Goal: Task Accomplishment & Management: Manage account settings

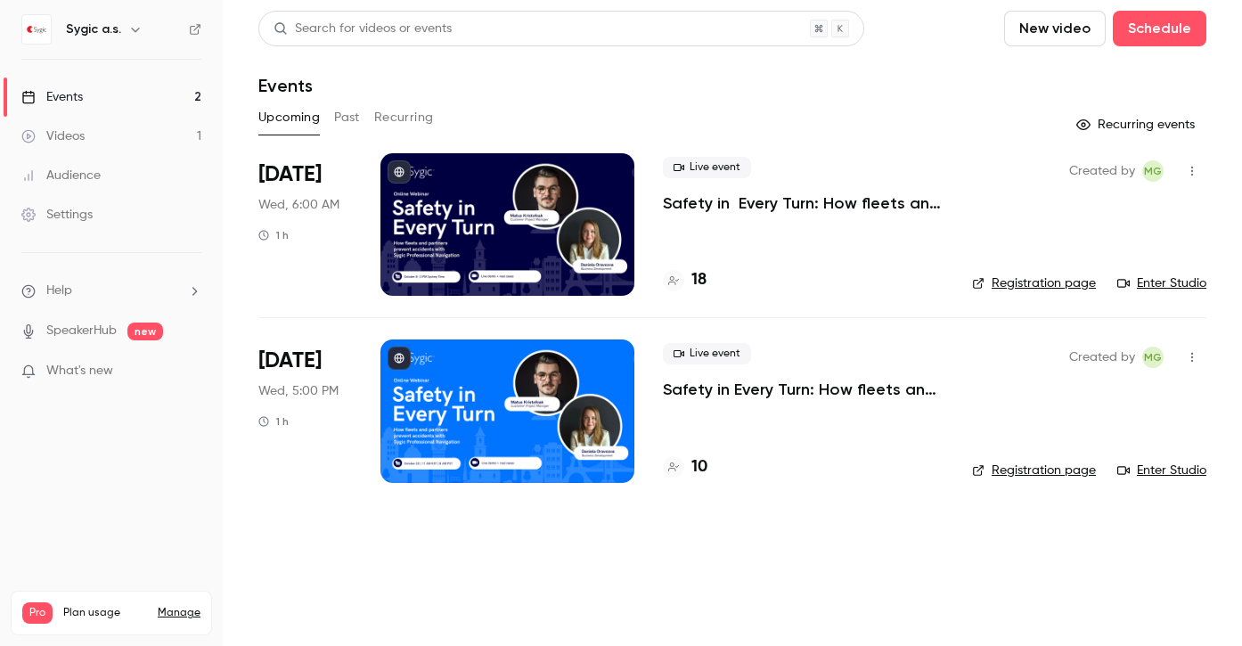
click at [1195, 166] on icon "button" at bounding box center [1192, 171] width 14 height 12
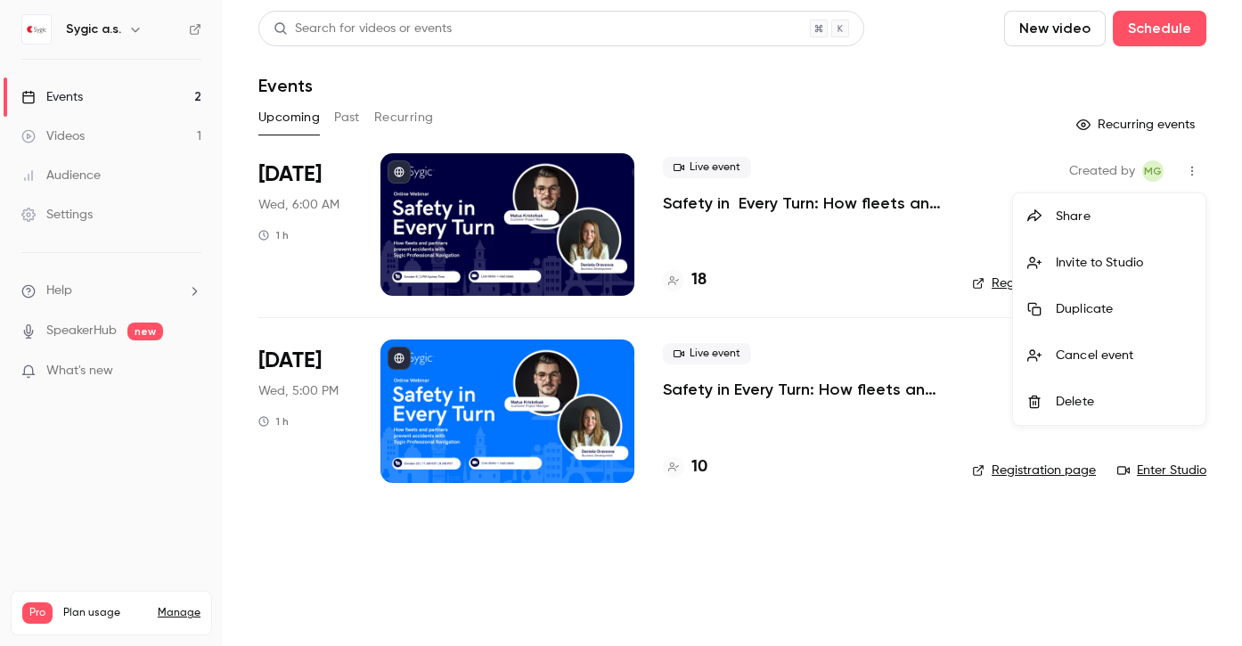
click at [872, 254] on div at bounding box center [621, 323] width 1242 height 646
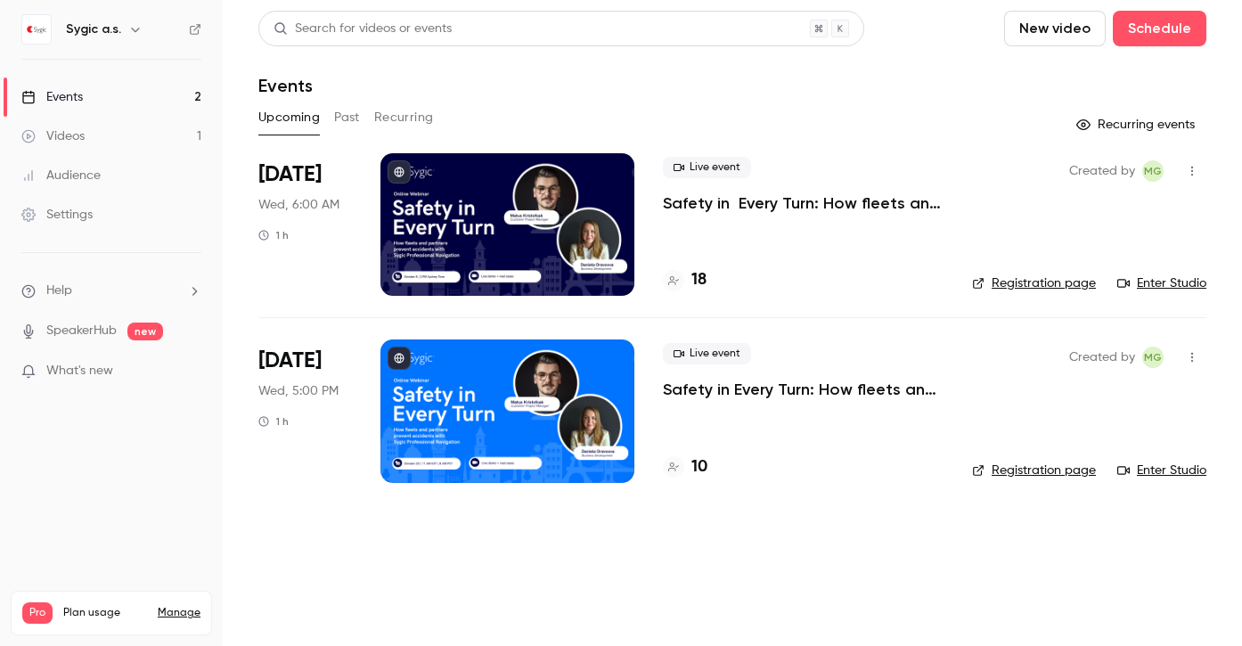
click at [1194, 172] on icon "button" at bounding box center [1192, 171] width 14 height 12
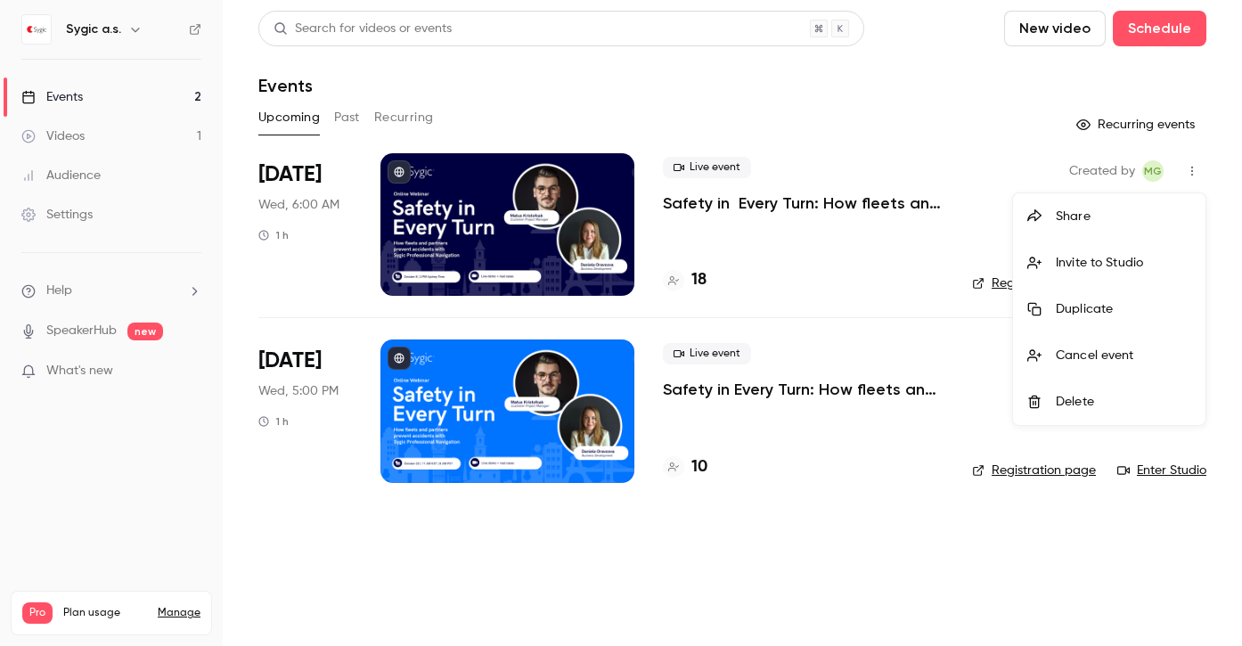
click at [827, 228] on div at bounding box center [621, 323] width 1242 height 646
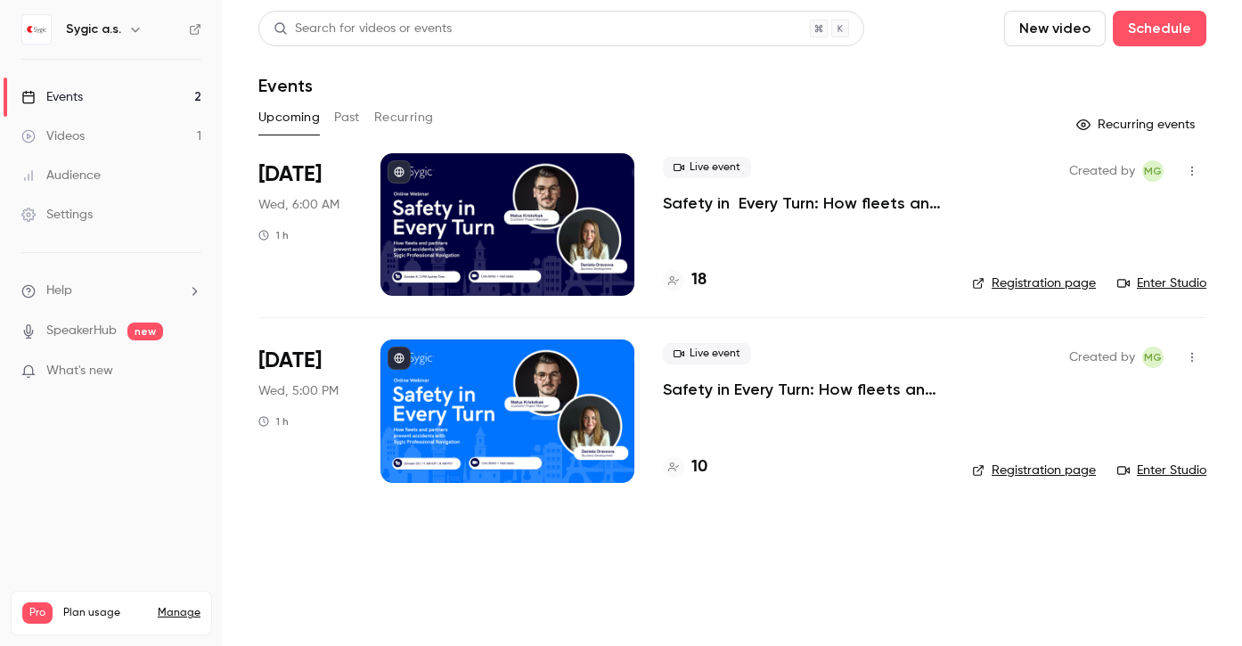
click at [806, 198] on p "Safety in Every Turn: How fleets and partners prevent accidents with Sygic Prof…" at bounding box center [803, 203] width 281 height 21
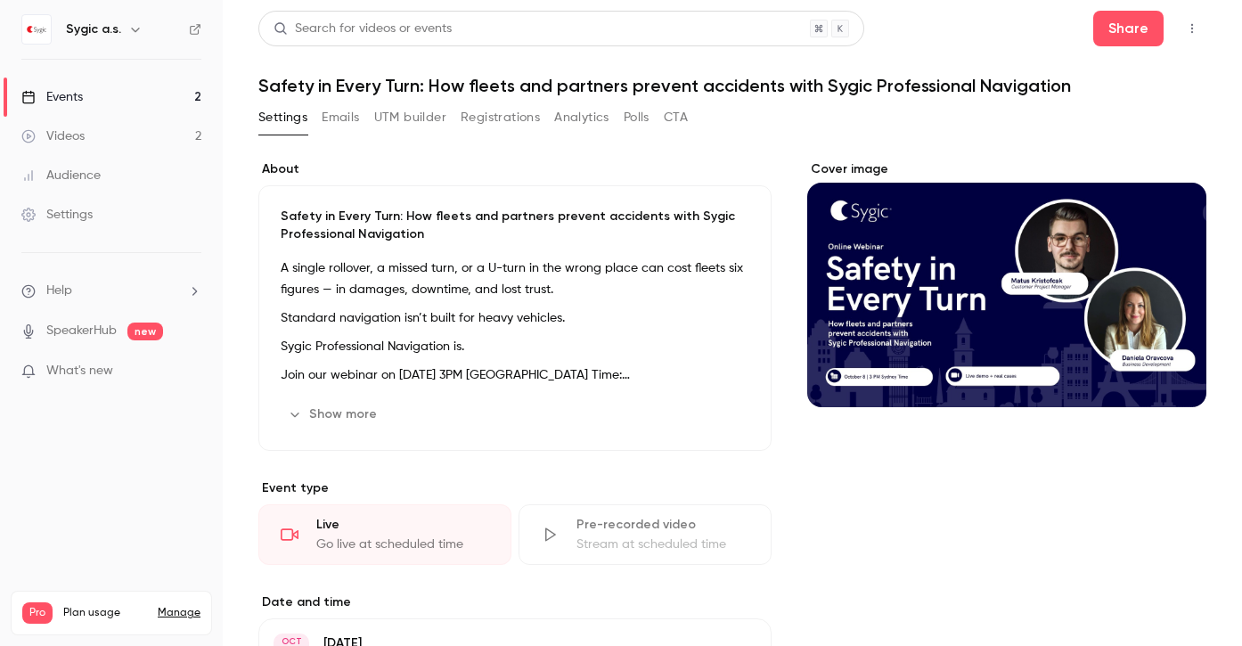
click at [488, 113] on button "Registrations" at bounding box center [500, 117] width 79 height 29
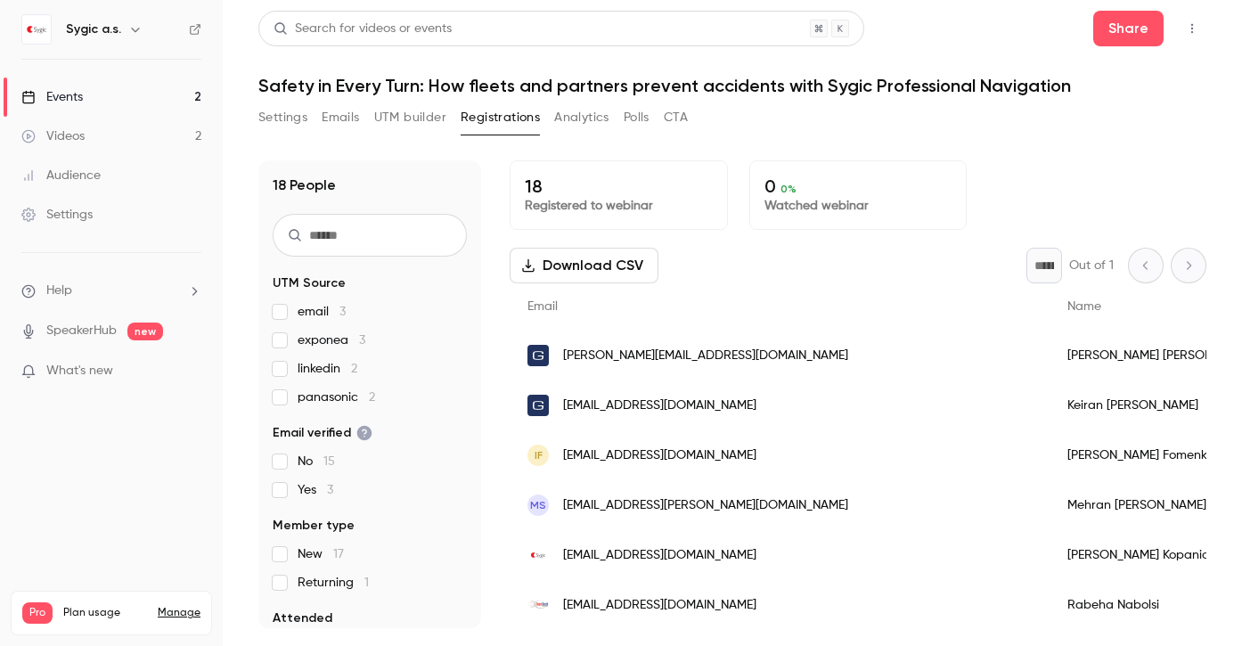
click at [283, 112] on button "Settings" at bounding box center [282, 117] width 49 height 29
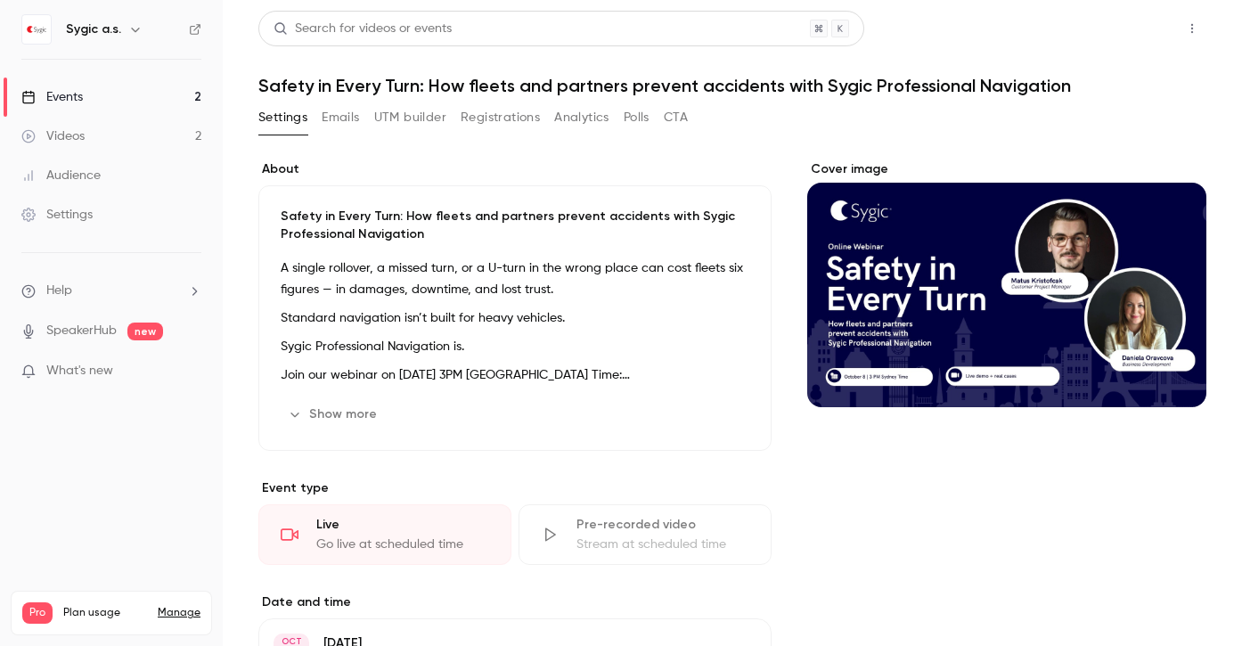
click at [1136, 32] on button "Share" at bounding box center [1129, 29] width 70 height 36
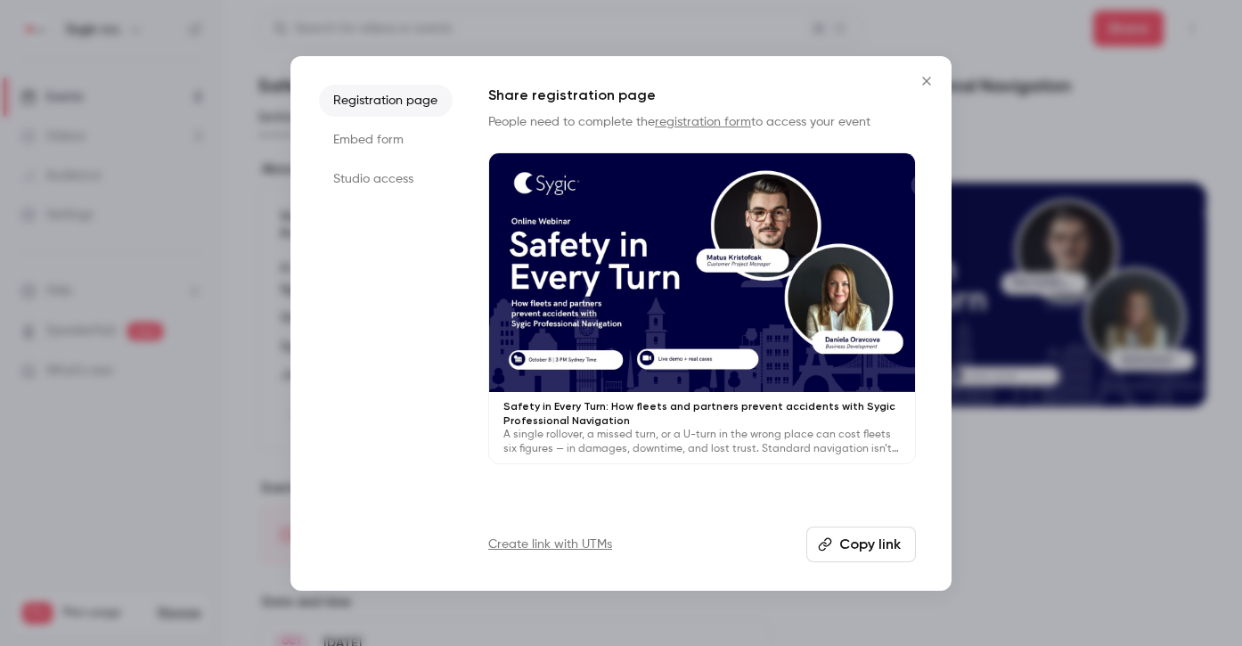
click at [705, 119] on link "registration form" at bounding box center [703, 122] width 96 height 12
click at [850, 552] on button "Copy link" at bounding box center [862, 545] width 110 height 36
click at [936, 73] on button "Close" at bounding box center [927, 81] width 36 height 36
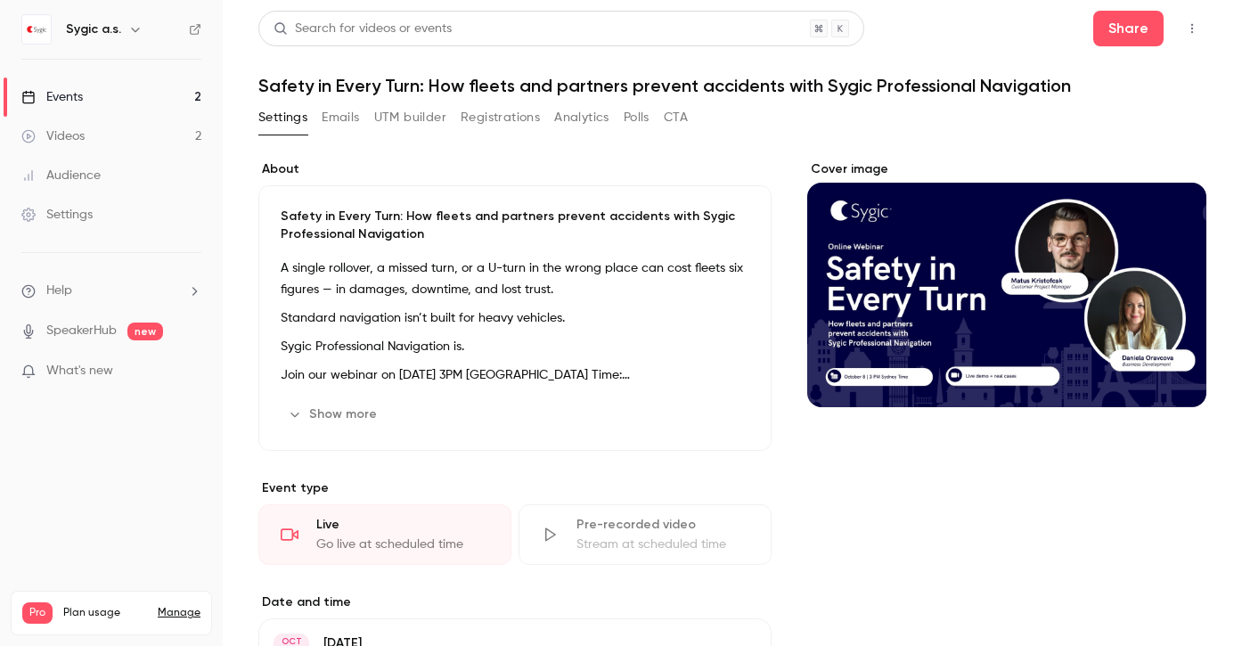
click at [60, 96] on div "Events" at bounding box center [51, 97] width 61 height 18
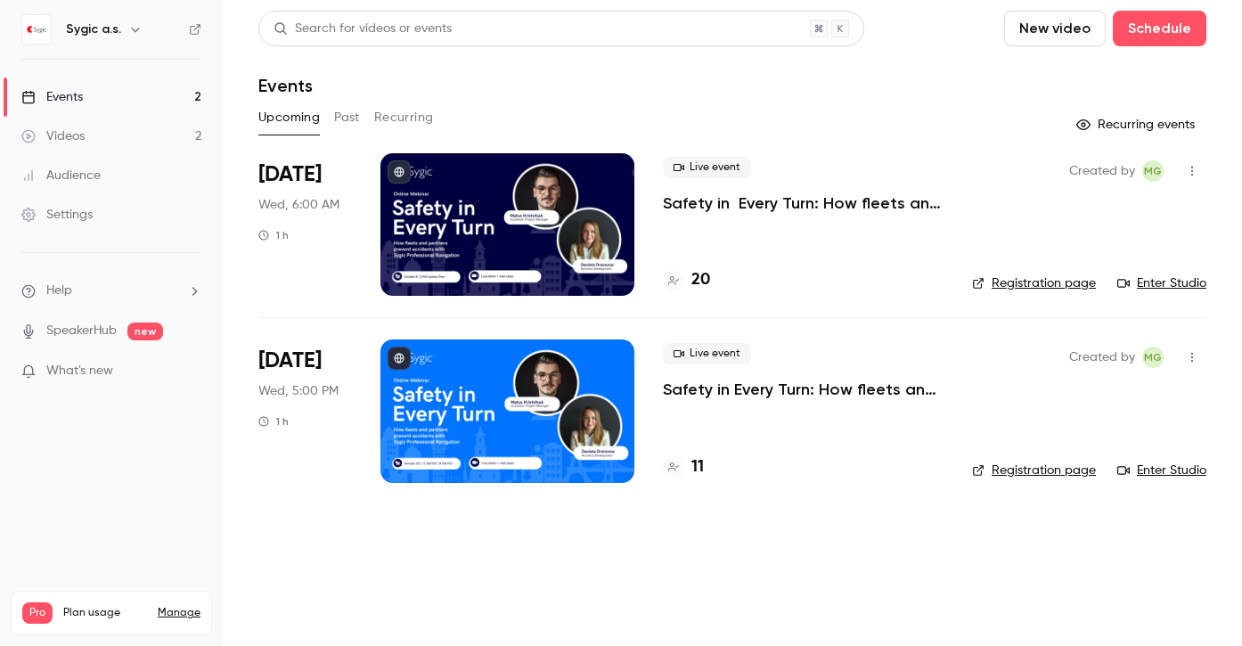
click at [745, 201] on p "Safety in Every Turn: How fleets and partners prevent accidents with Sygic Prof…" at bounding box center [803, 203] width 281 height 21
click at [335, 114] on button "Past" at bounding box center [347, 117] width 26 height 29
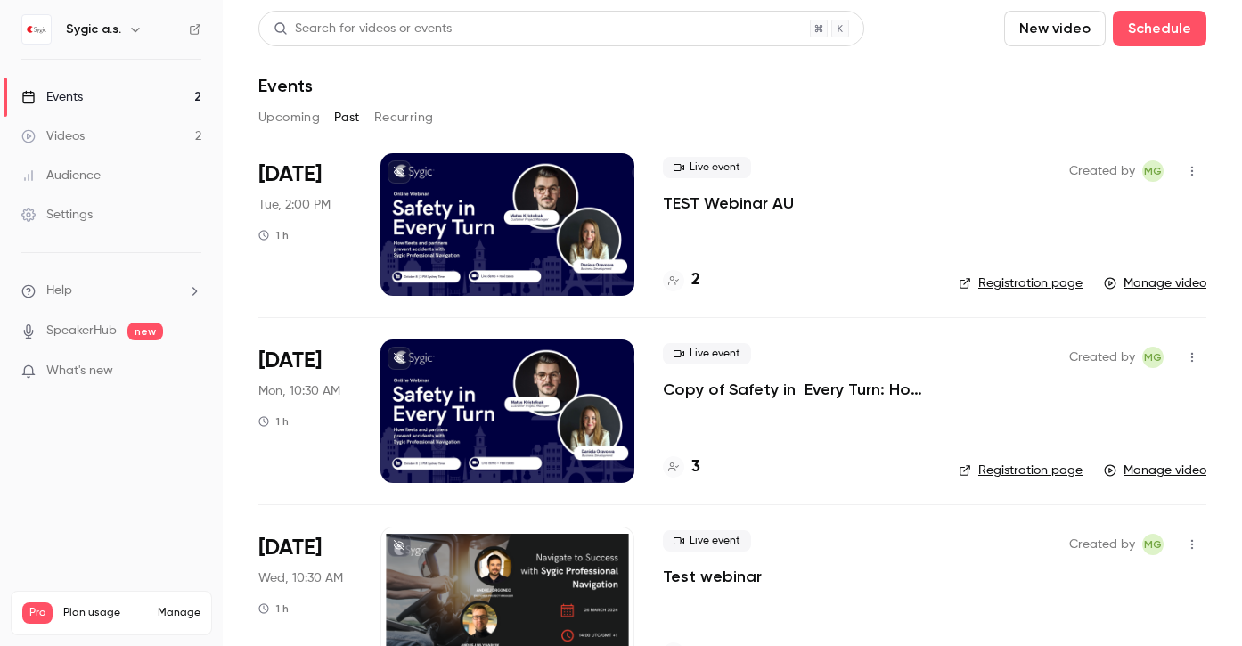
click at [1168, 286] on link "Manage video" at bounding box center [1155, 284] width 102 height 18
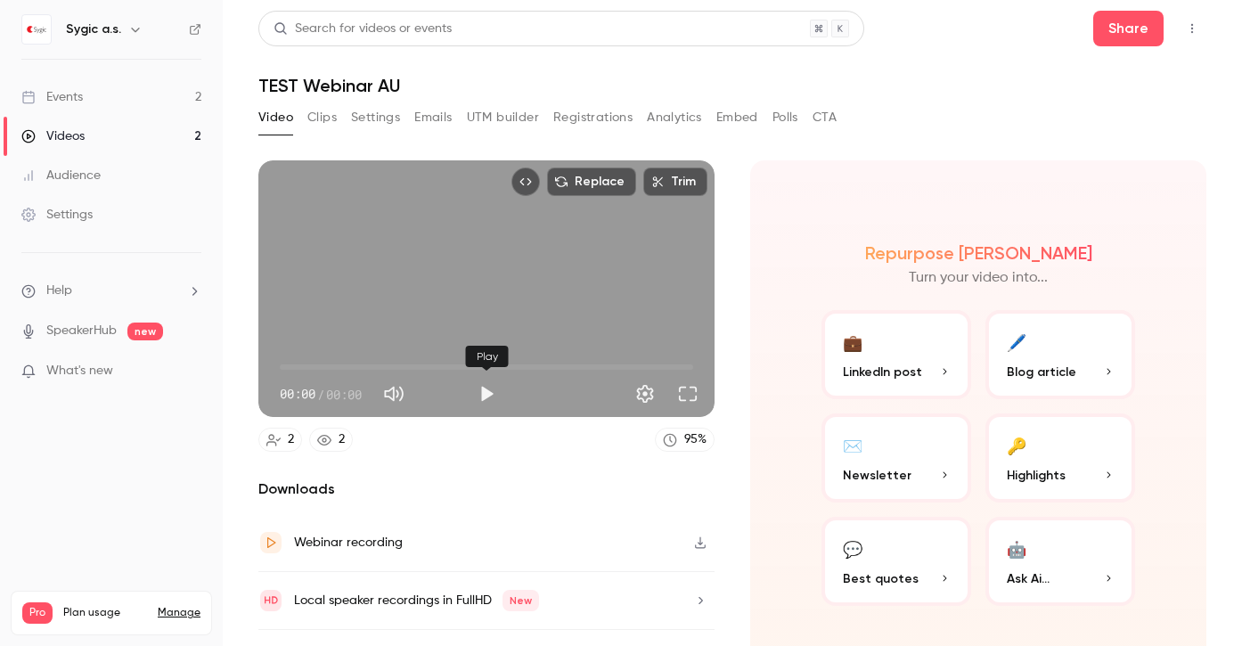
click at [493, 390] on button "Play" at bounding box center [487, 394] width 36 height 36
click at [307, 367] on span "00:03" at bounding box center [487, 367] width 414 height 29
click at [327, 366] on span "02:58" at bounding box center [487, 367] width 414 height 29
click at [480, 391] on button "Pause" at bounding box center [487, 394] width 36 height 36
click at [489, 386] on button "Play" at bounding box center [487, 394] width 36 height 36
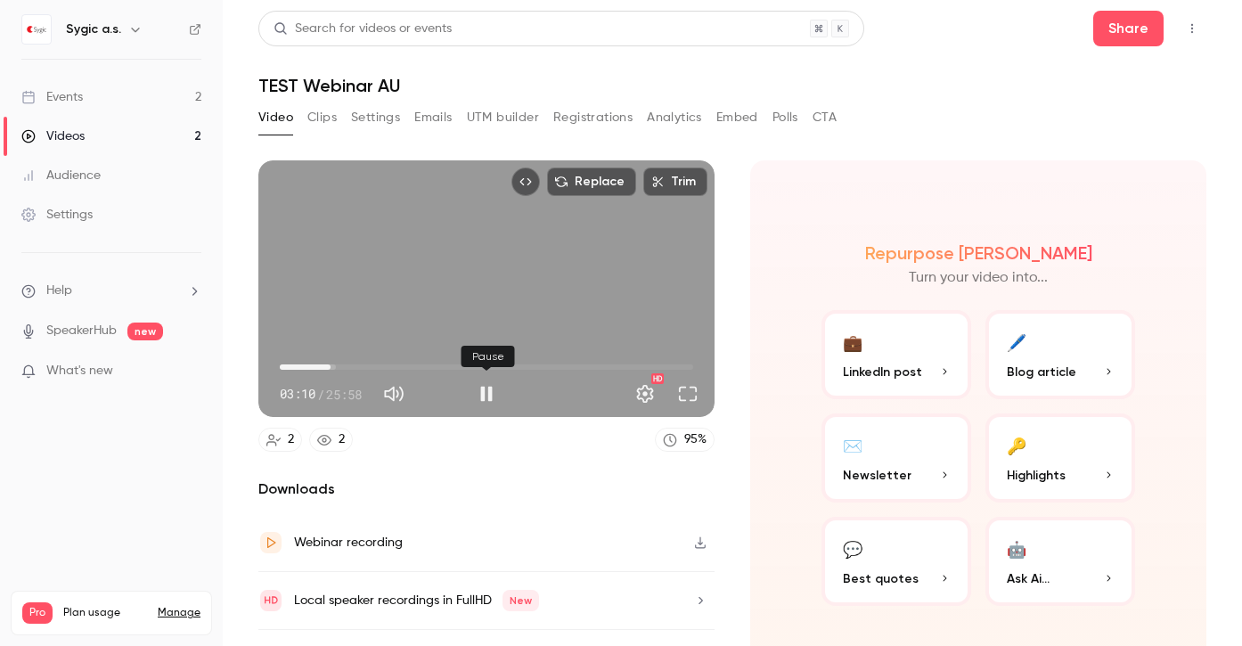
click at [480, 387] on button "Pause" at bounding box center [487, 394] width 36 height 36
type input "*****"
click at [72, 129] on div "Videos" at bounding box center [52, 136] width 63 height 18
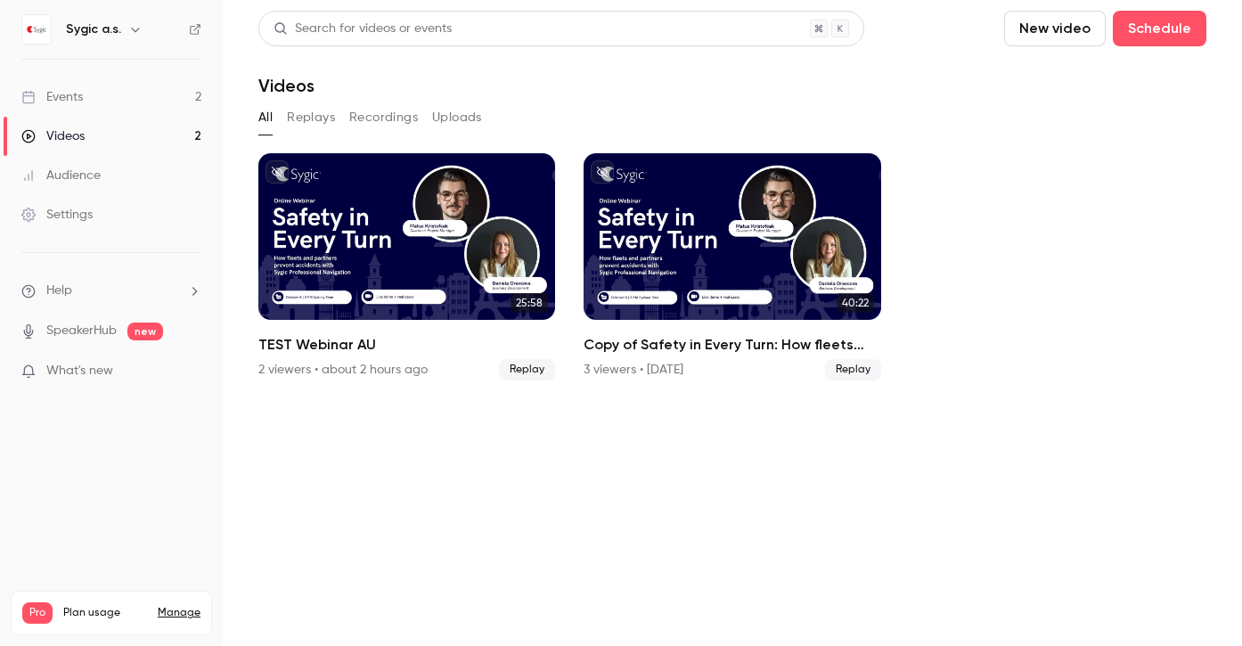
click at [62, 94] on div "Events" at bounding box center [51, 97] width 61 height 18
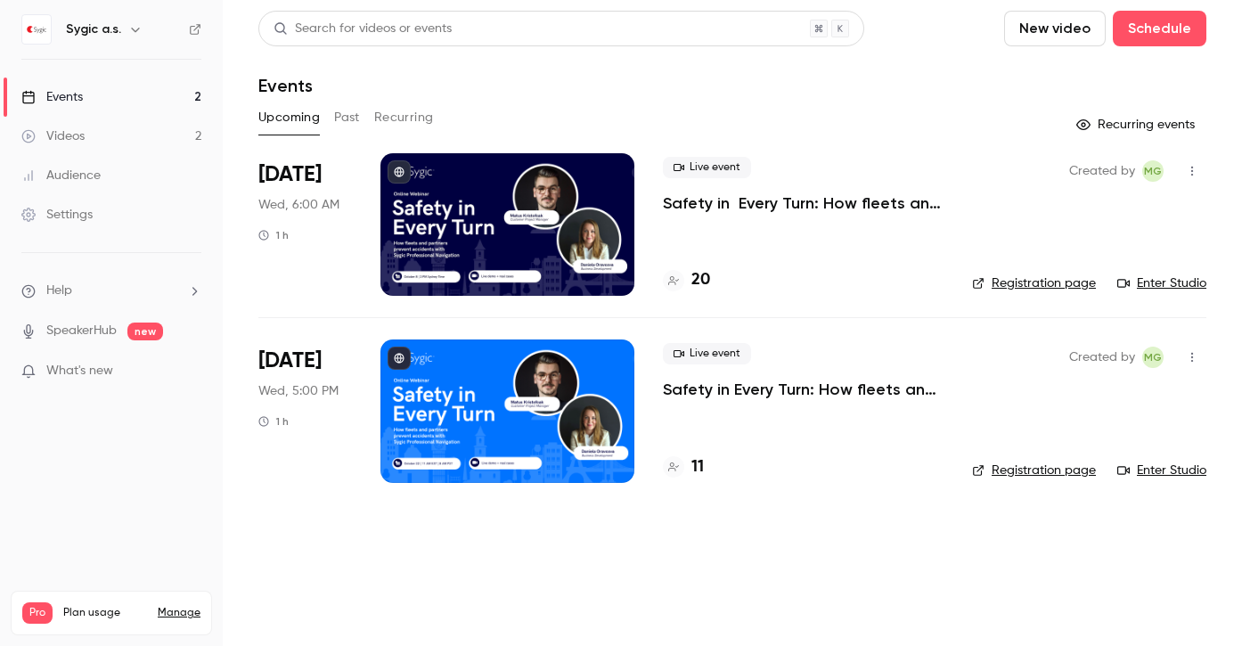
click at [342, 119] on button "Past" at bounding box center [347, 117] width 26 height 29
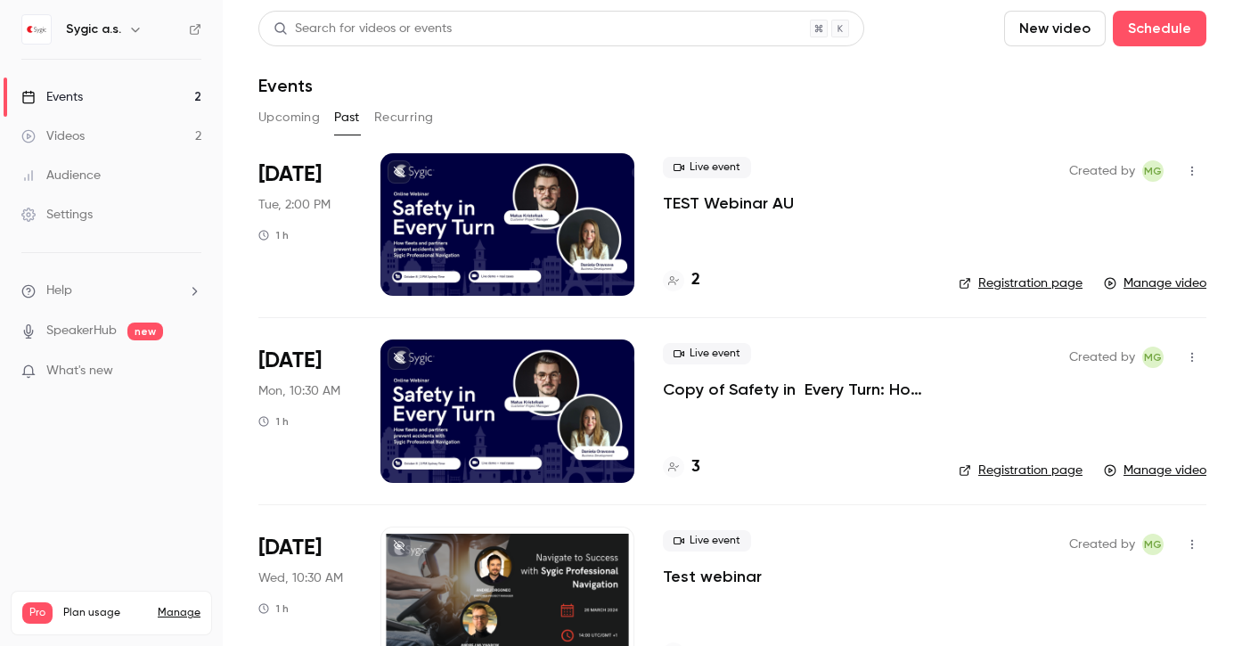
click at [561, 206] on div at bounding box center [508, 224] width 254 height 143
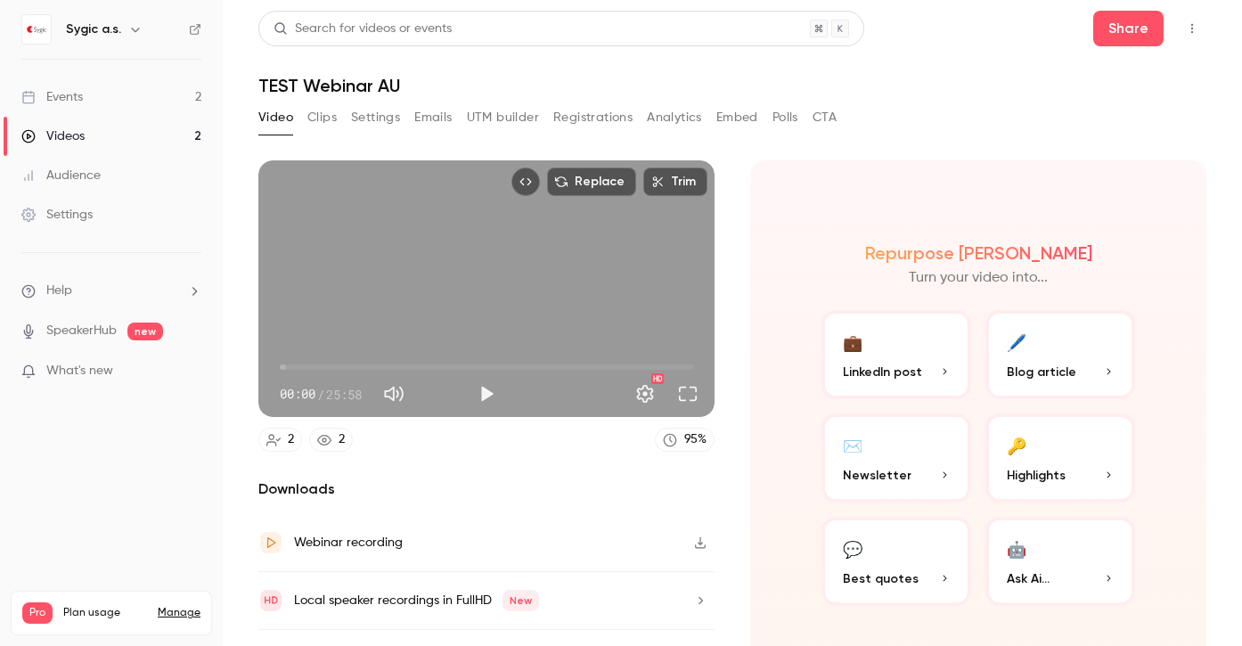
click at [1186, 32] on icon "Top Bar Actions" at bounding box center [1192, 28] width 14 height 12
click at [1187, 31] on div at bounding box center [621, 323] width 1242 height 646
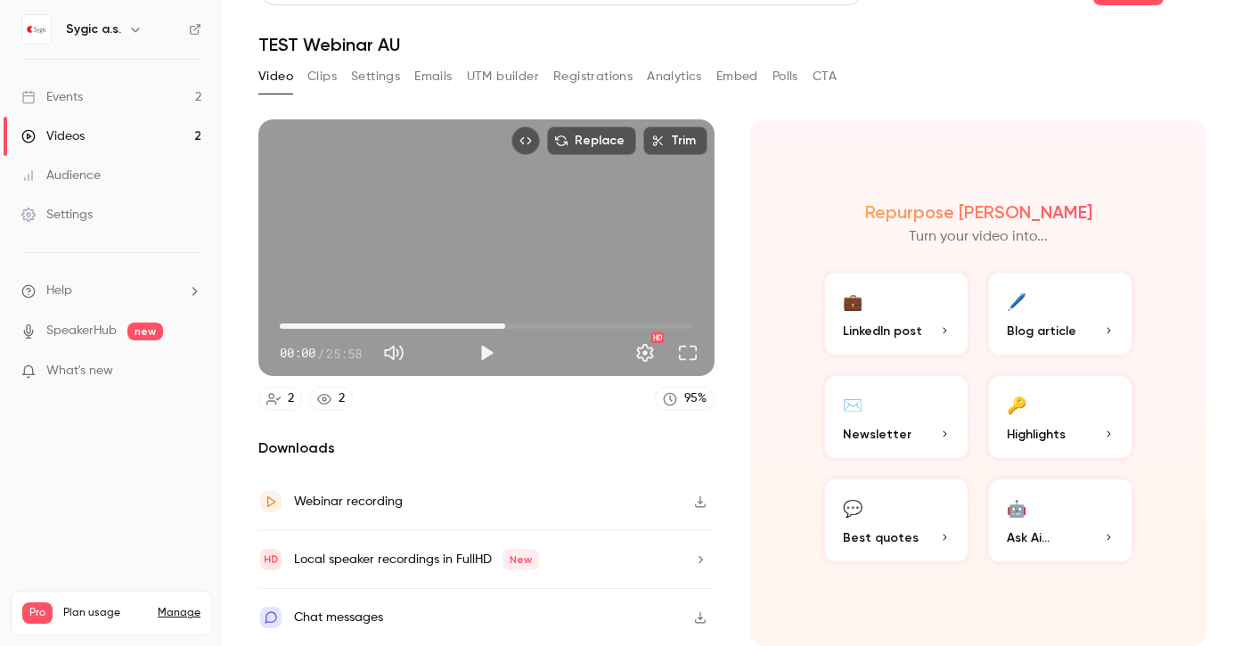
click at [505, 312] on span "14:10" at bounding box center [487, 326] width 414 height 29
click at [290, 312] on span "00:37" at bounding box center [487, 326] width 414 height 29
click at [479, 344] on button "Play" at bounding box center [487, 353] width 36 height 36
click at [488, 341] on button "Pause" at bounding box center [487, 353] width 36 height 36
type input "****"
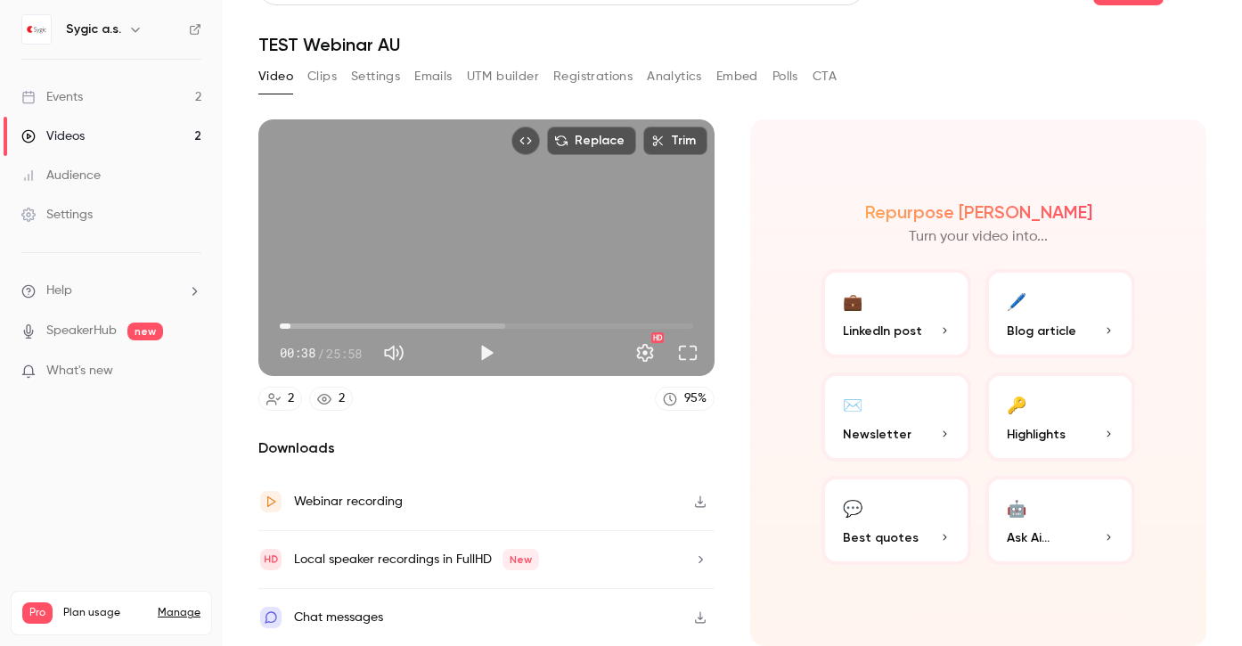
click at [84, 142] on div "Videos" at bounding box center [52, 136] width 63 height 18
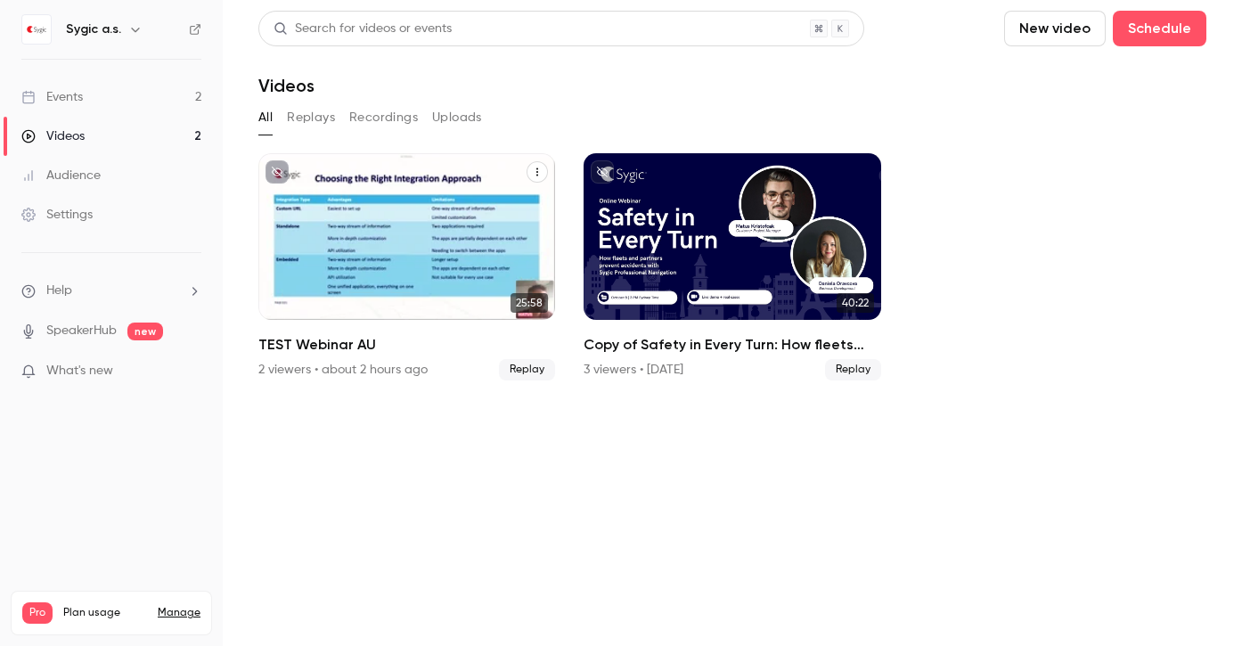
click at [401, 252] on div "TEST Webinar AU" at bounding box center [406, 236] width 297 height 167
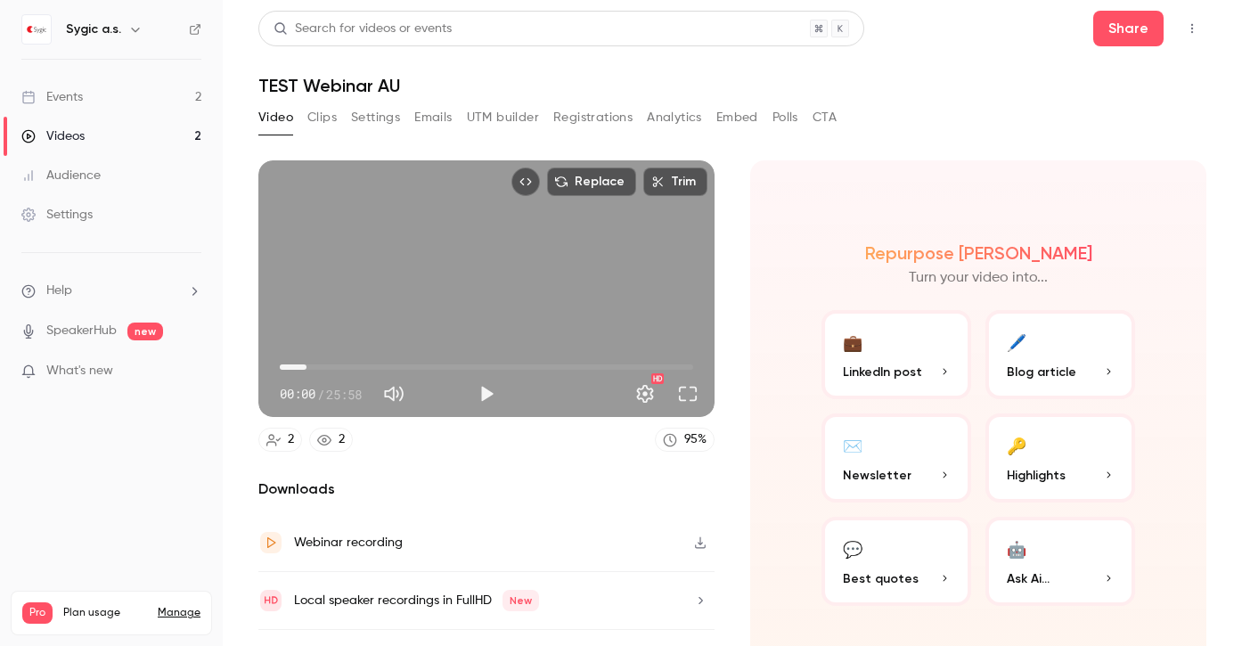
click at [307, 365] on span "01:40" at bounding box center [487, 367] width 414 height 29
click at [496, 393] on button "Play" at bounding box center [487, 394] width 36 height 36
click at [495, 394] on button "Pause" at bounding box center [487, 394] width 36 height 36
type input "*****"
click at [70, 93] on div "Events" at bounding box center [51, 97] width 61 height 18
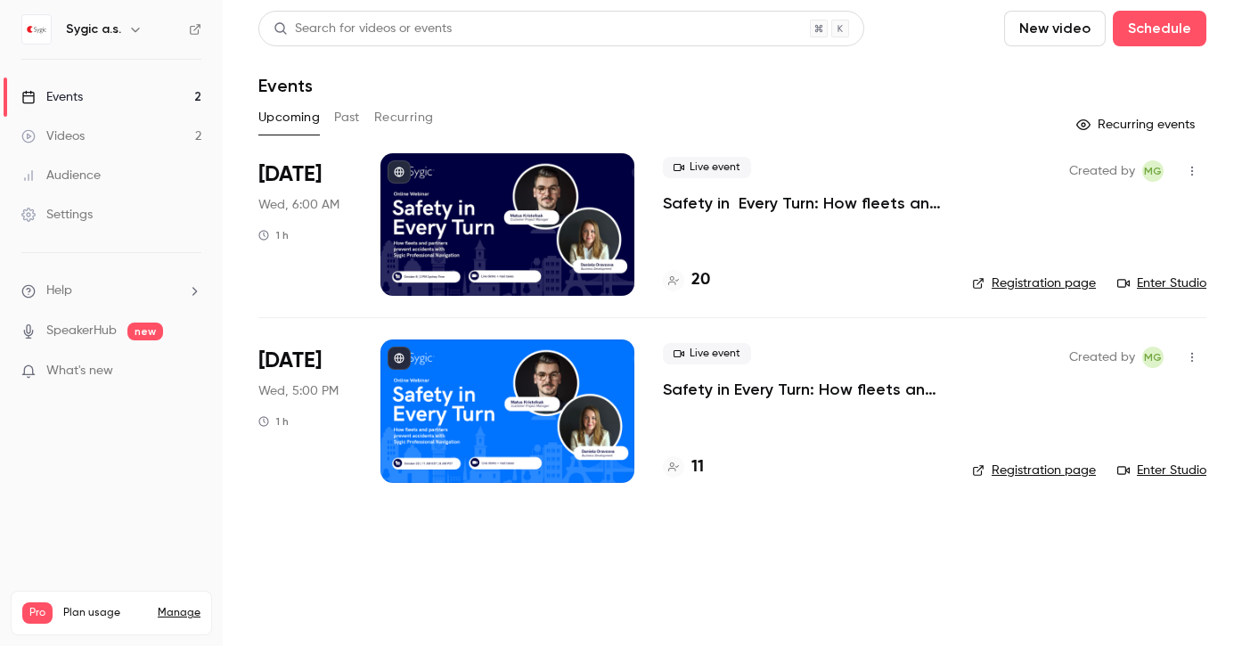
click at [1191, 171] on icon "button" at bounding box center [1192, 171] width 14 height 12
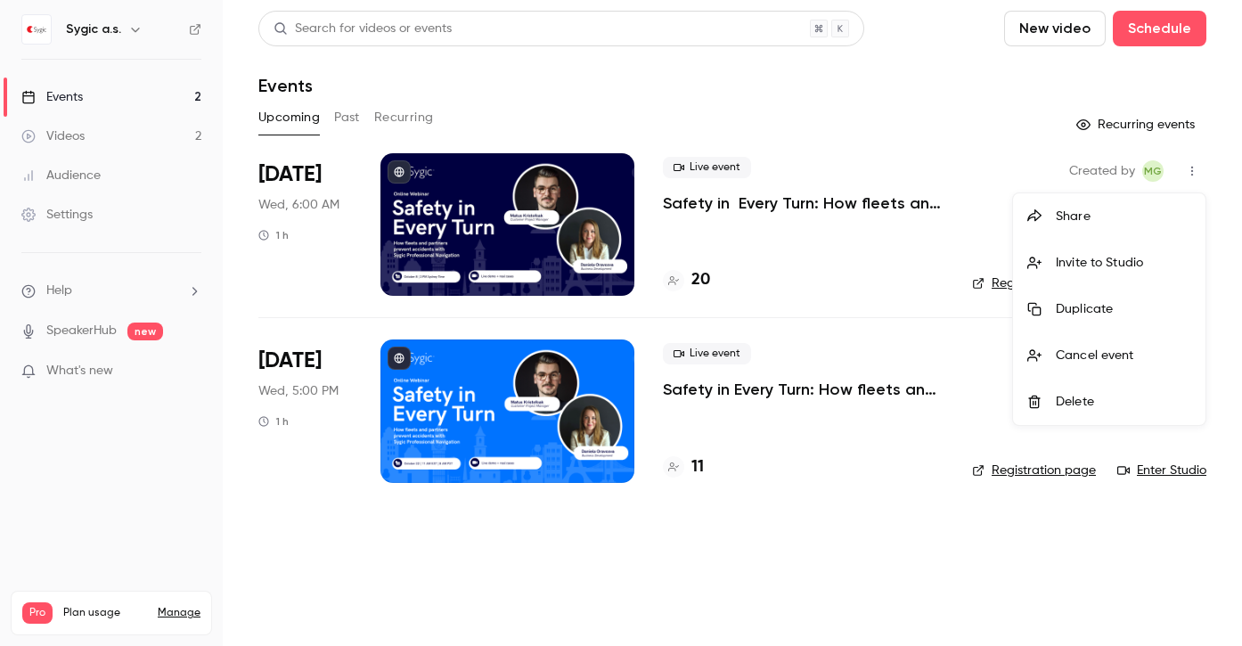
click at [878, 293] on div at bounding box center [621, 323] width 1242 height 646
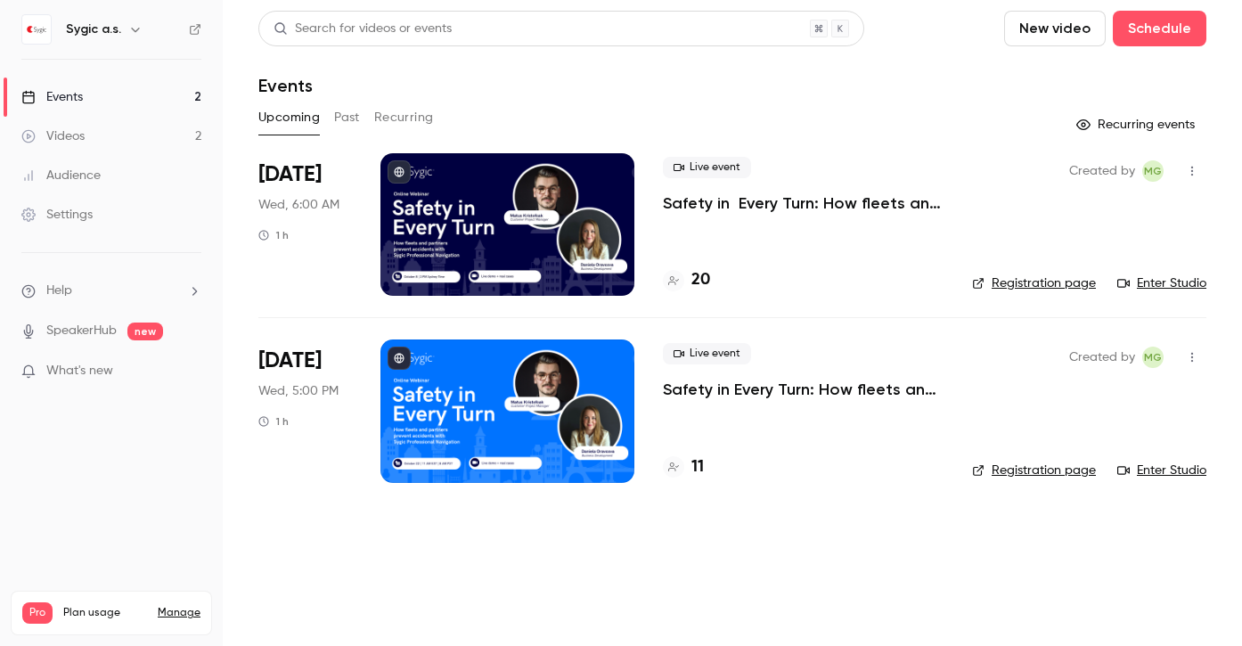
click at [1193, 170] on icon "button" at bounding box center [1192, 171] width 14 height 12
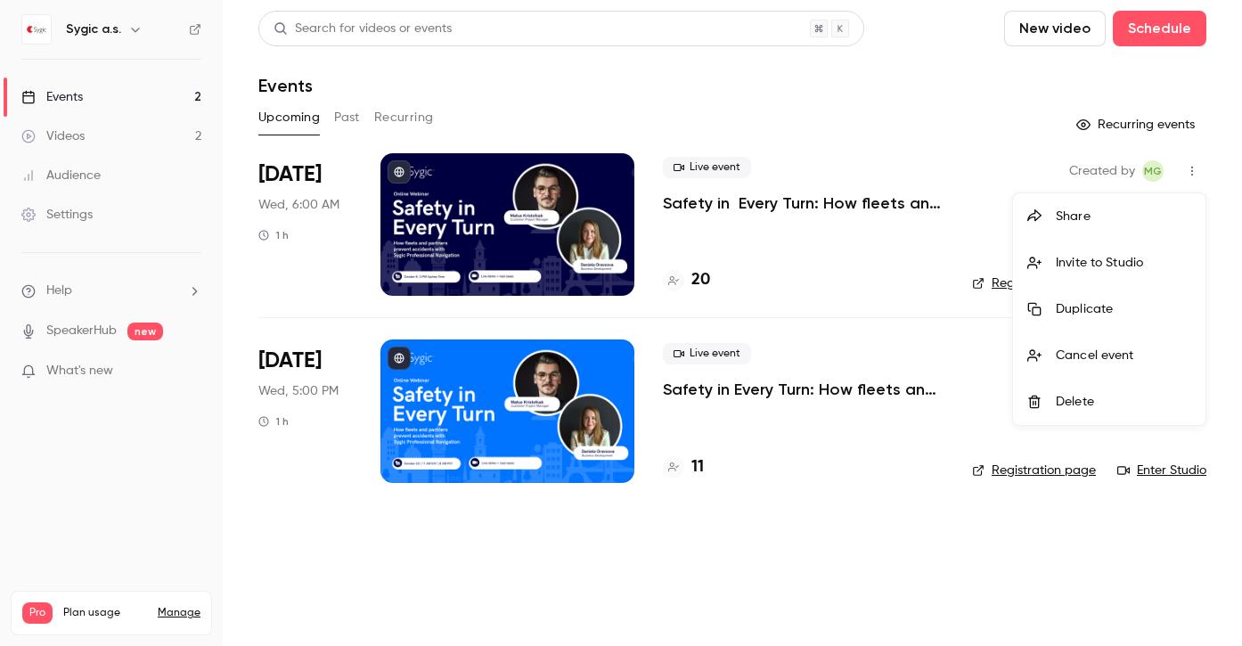
click at [1132, 264] on div "Invite to Studio" at bounding box center [1123, 263] width 135 height 18
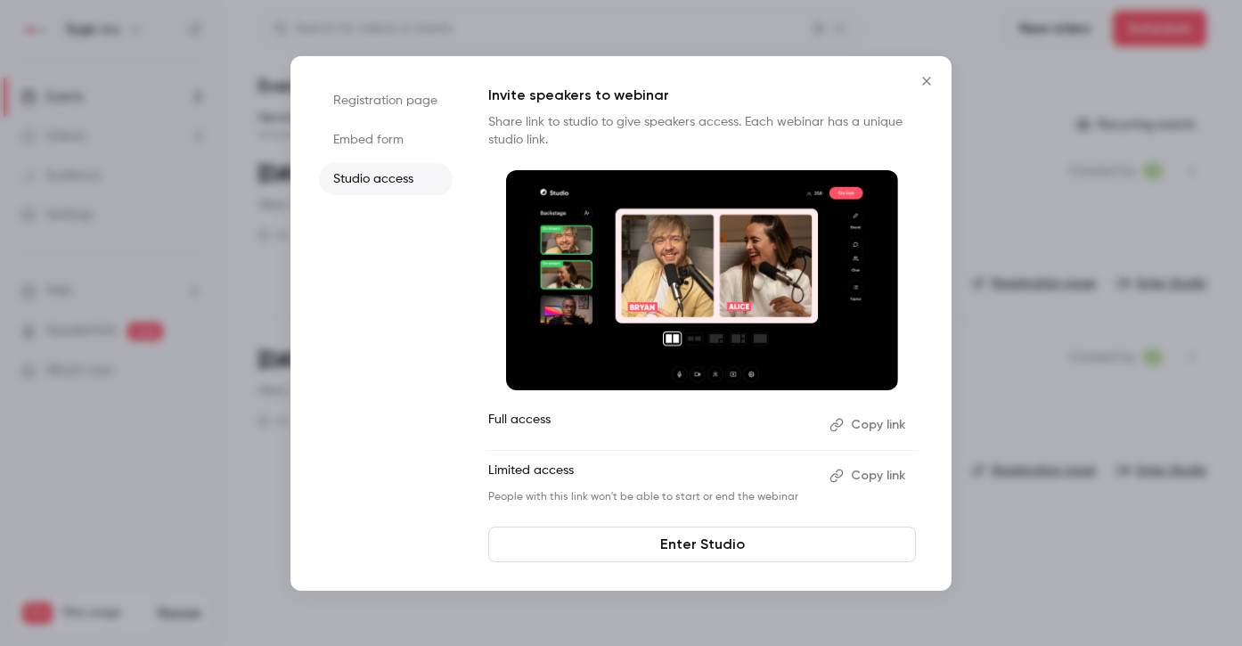
click at [881, 422] on button "Copy link" at bounding box center [870, 425] width 94 height 29
click at [929, 81] on icon "Close" at bounding box center [926, 81] width 21 height 14
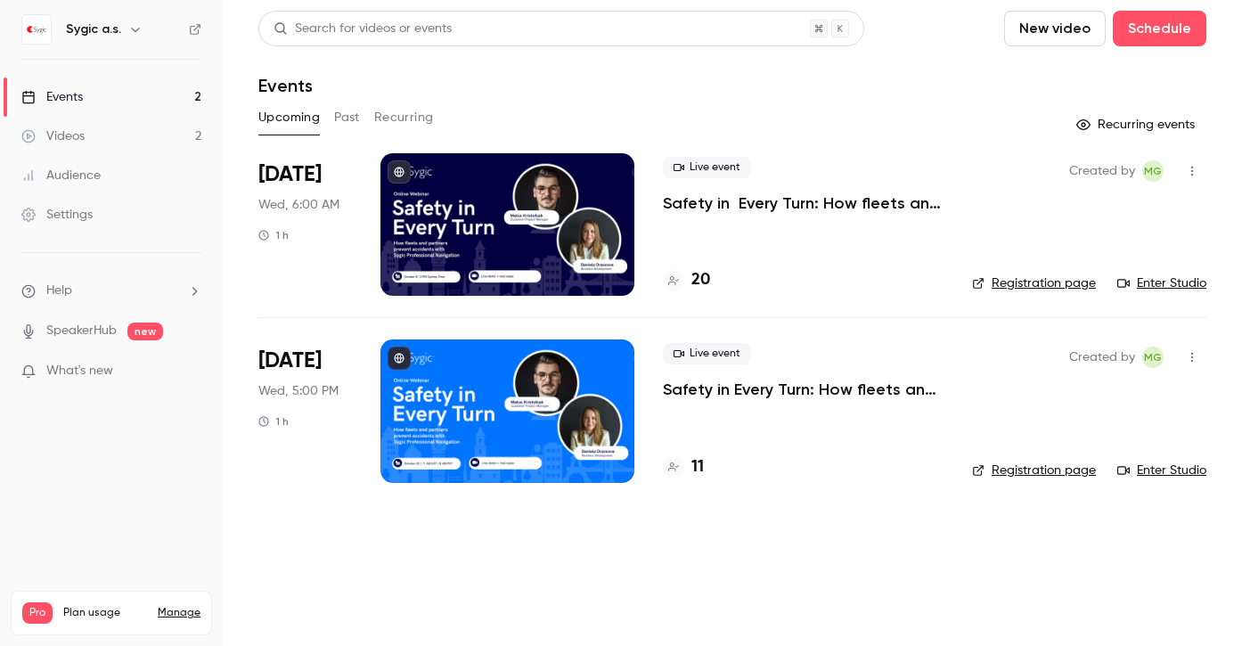
click at [341, 127] on button "Past" at bounding box center [347, 117] width 26 height 29
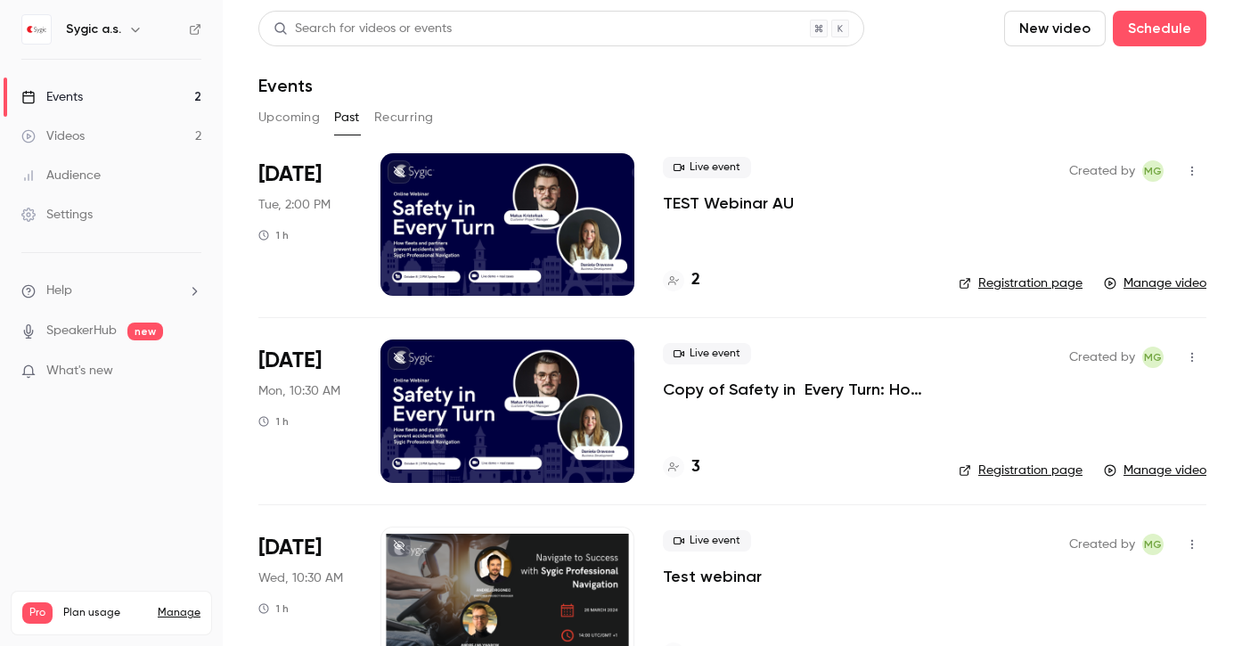
click at [1195, 174] on icon "button" at bounding box center [1192, 171] width 14 height 12
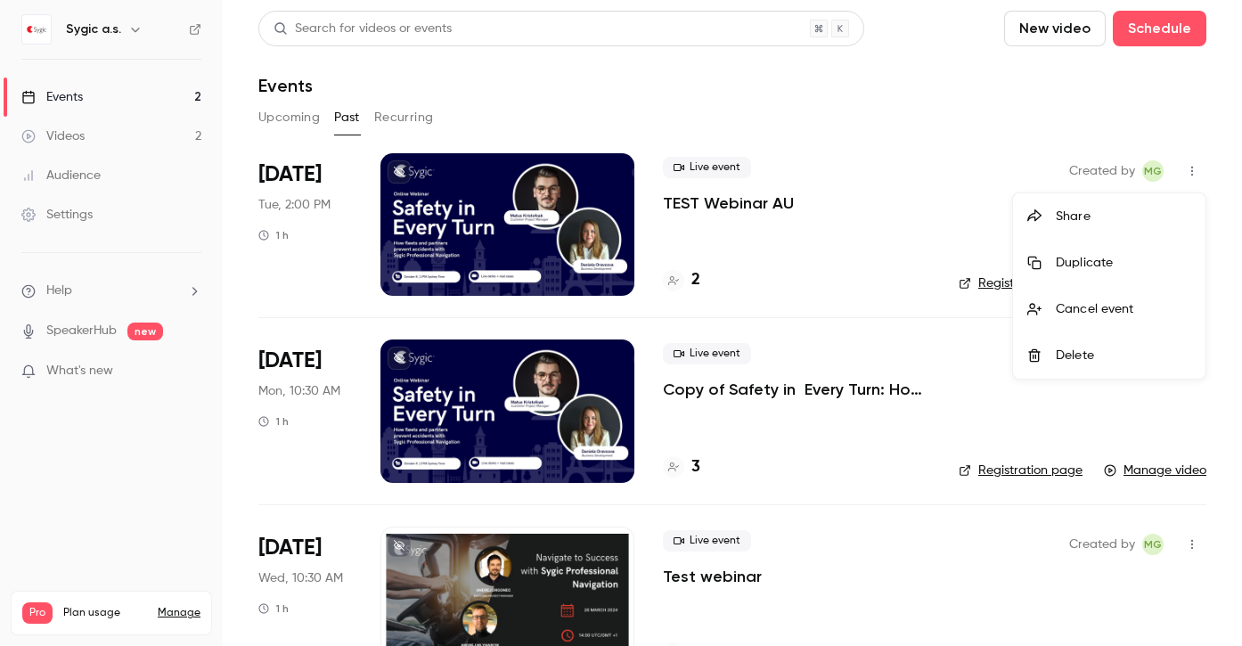
click at [1102, 259] on div "Duplicate" at bounding box center [1123, 263] width 135 height 18
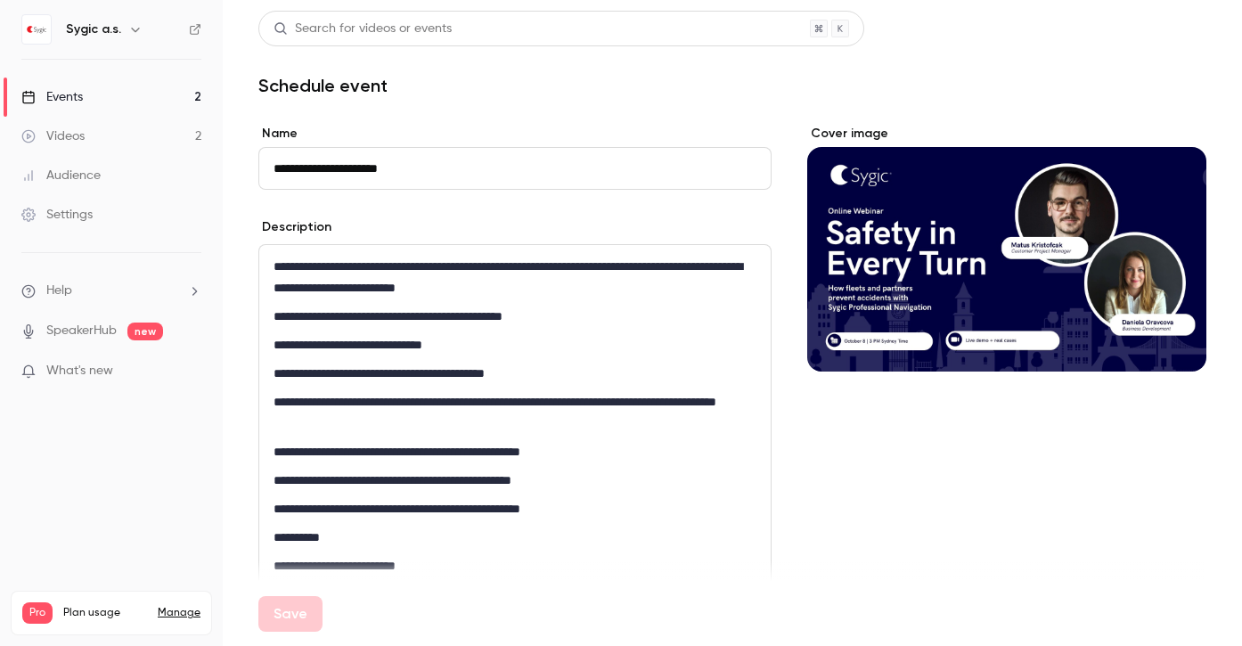
click at [316, 171] on input "**********" at bounding box center [514, 168] width 513 height 43
drag, startPoint x: 318, startPoint y: 167, endPoint x: 237, endPoint y: 165, distance: 81.1
click at [237, 165] on main "**********" at bounding box center [733, 323] width 1020 height 646
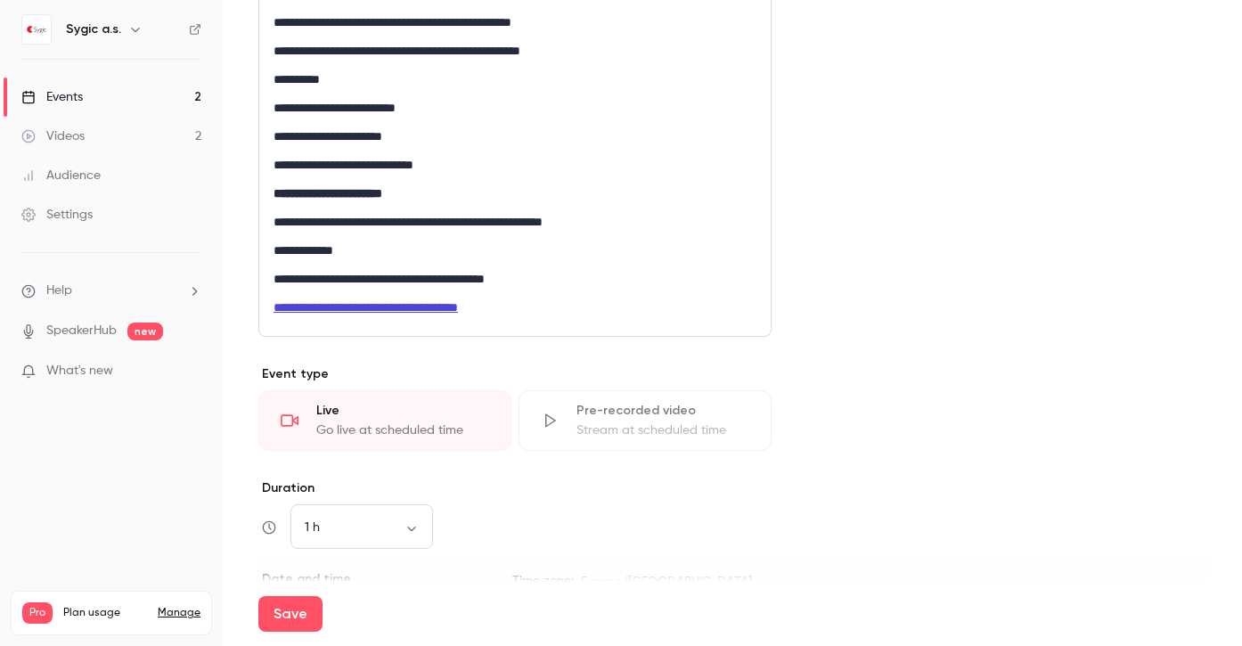
scroll to position [584, 0]
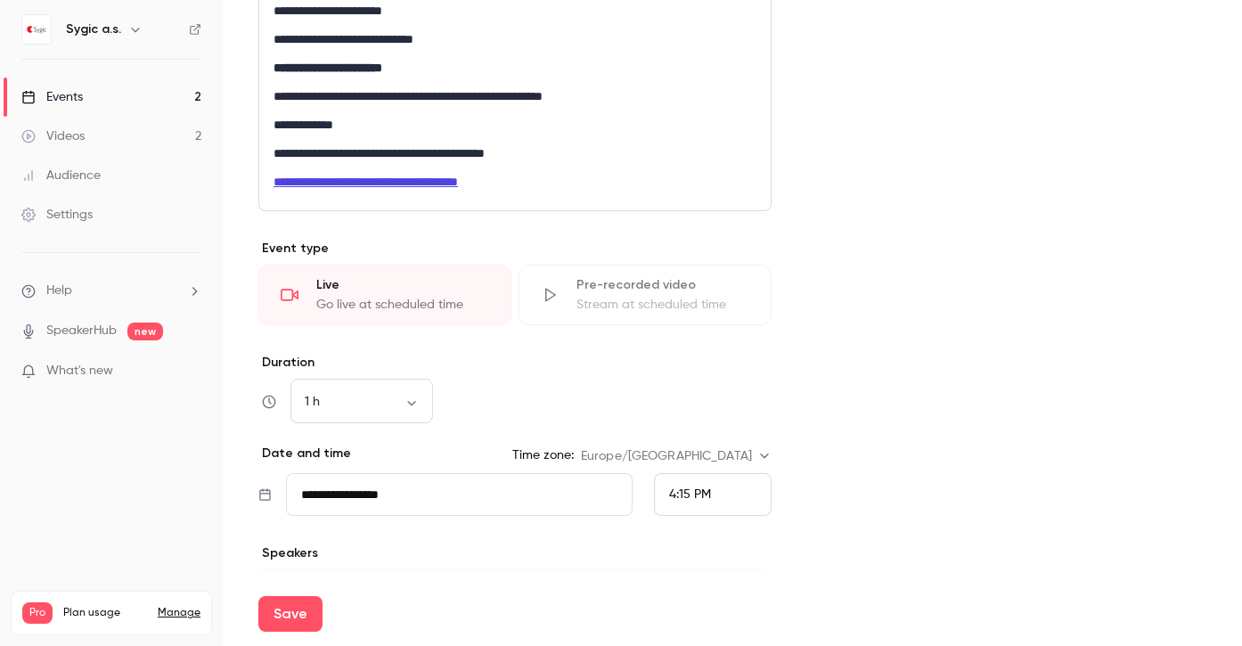
click at [724, 489] on div "4:15 PM" at bounding box center [713, 494] width 118 height 43
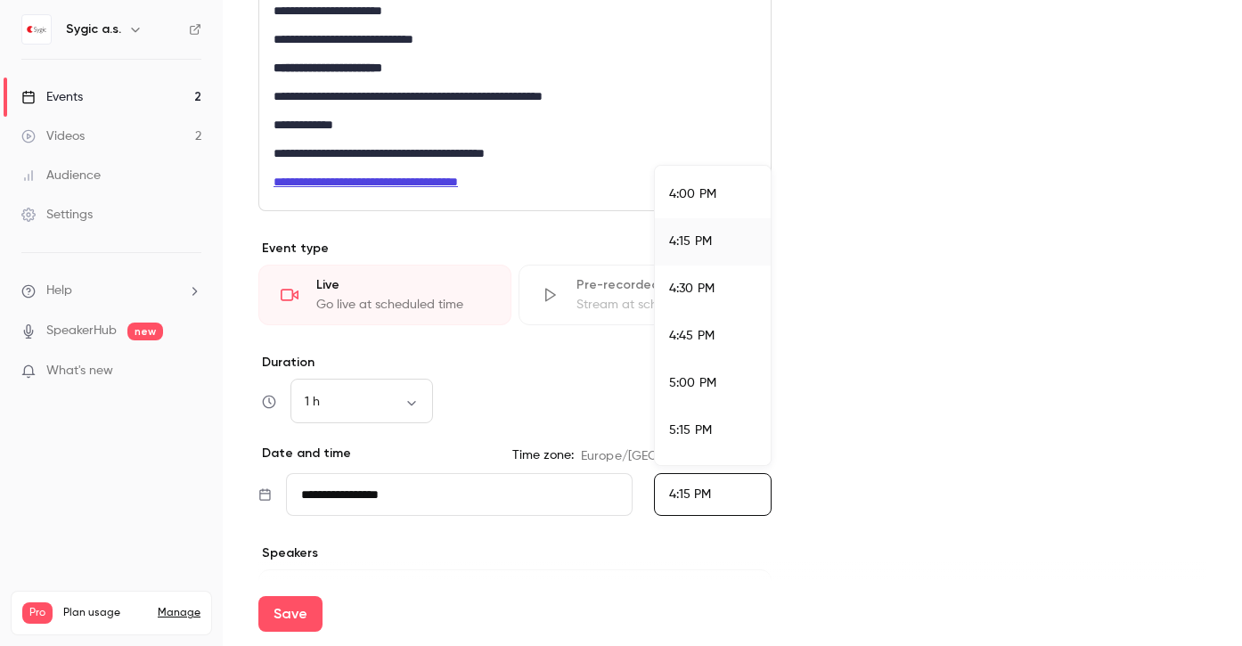
scroll to position [3037, 0]
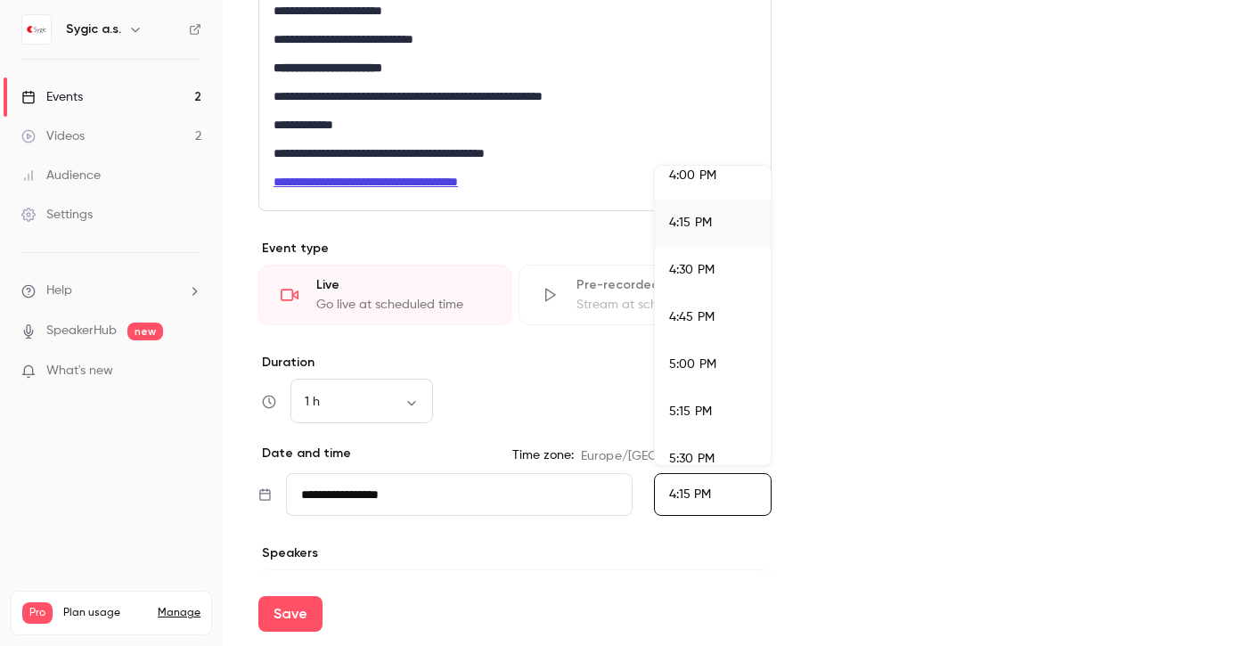
click at [710, 415] on span "5:15 PM" at bounding box center [690, 412] width 43 height 12
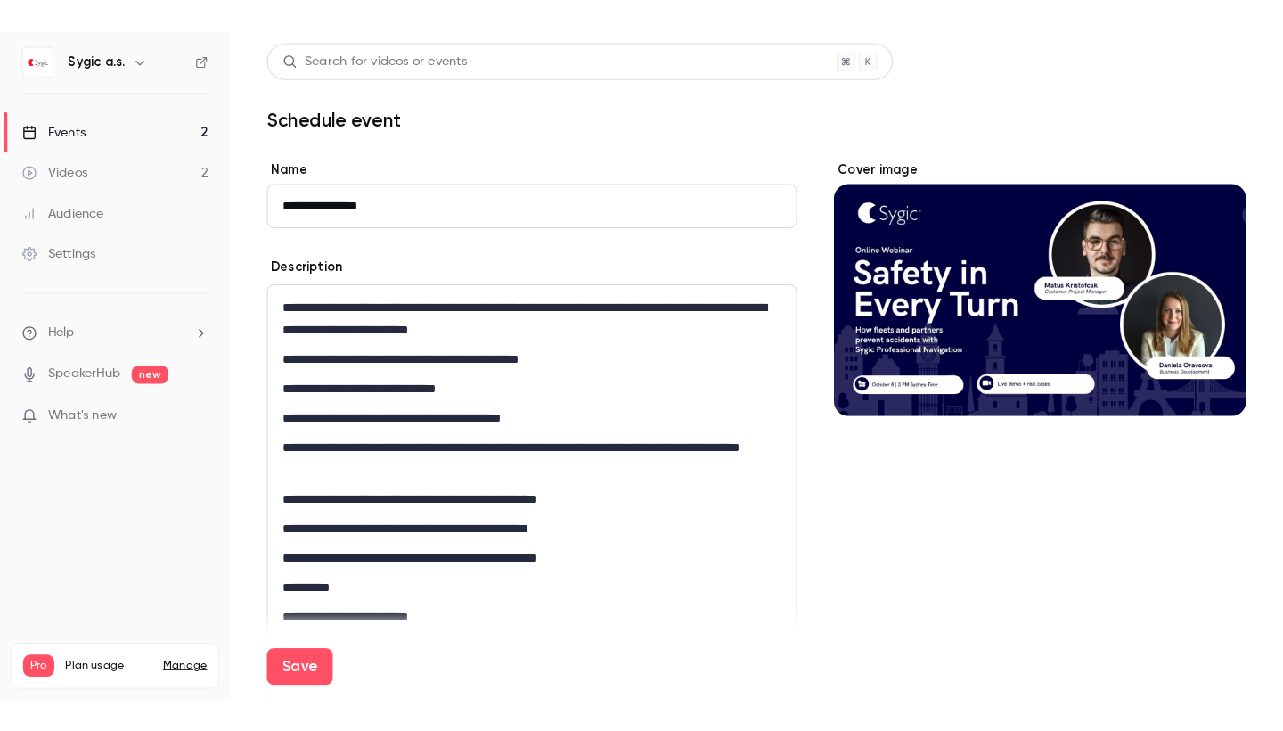
scroll to position [0, 0]
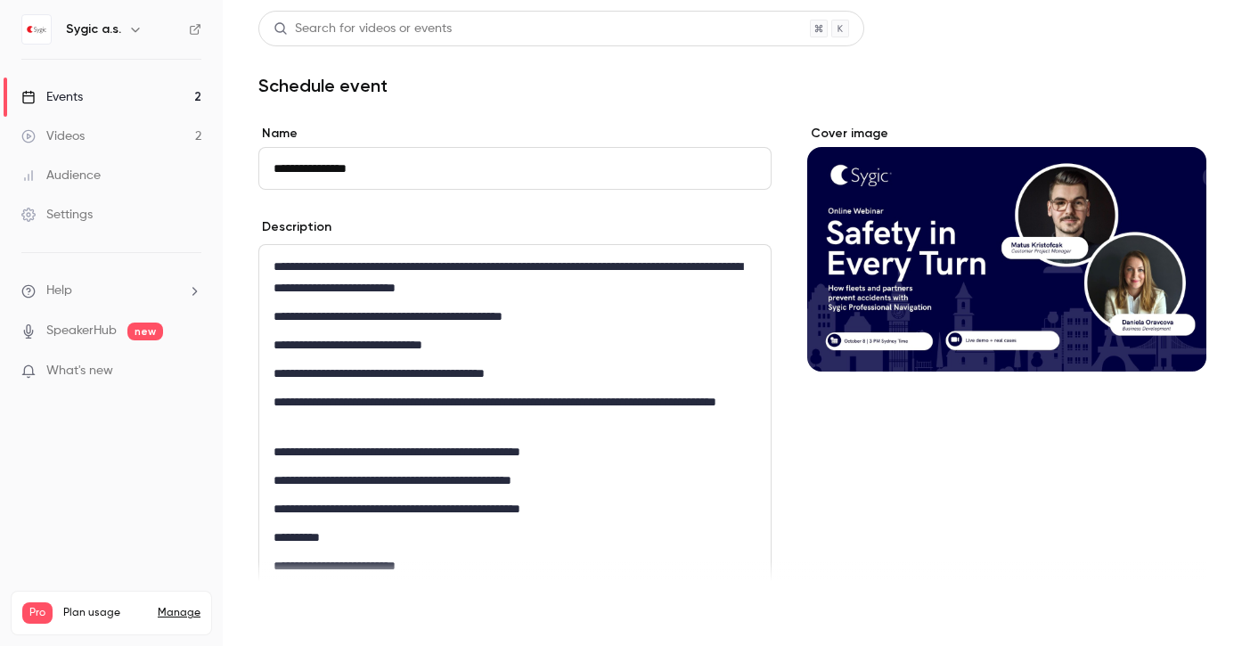
click at [298, 614] on button "Save" at bounding box center [290, 614] width 64 height 36
type input "**********"
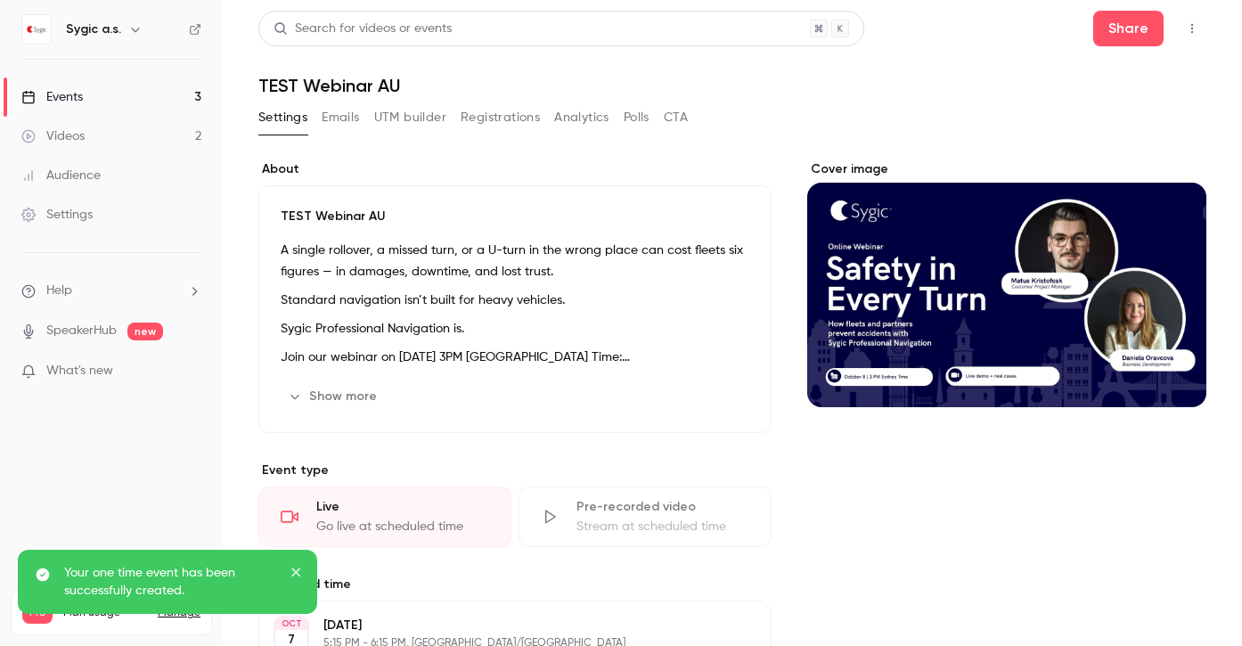
click at [73, 102] on div "Events" at bounding box center [51, 97] width 61 height 18
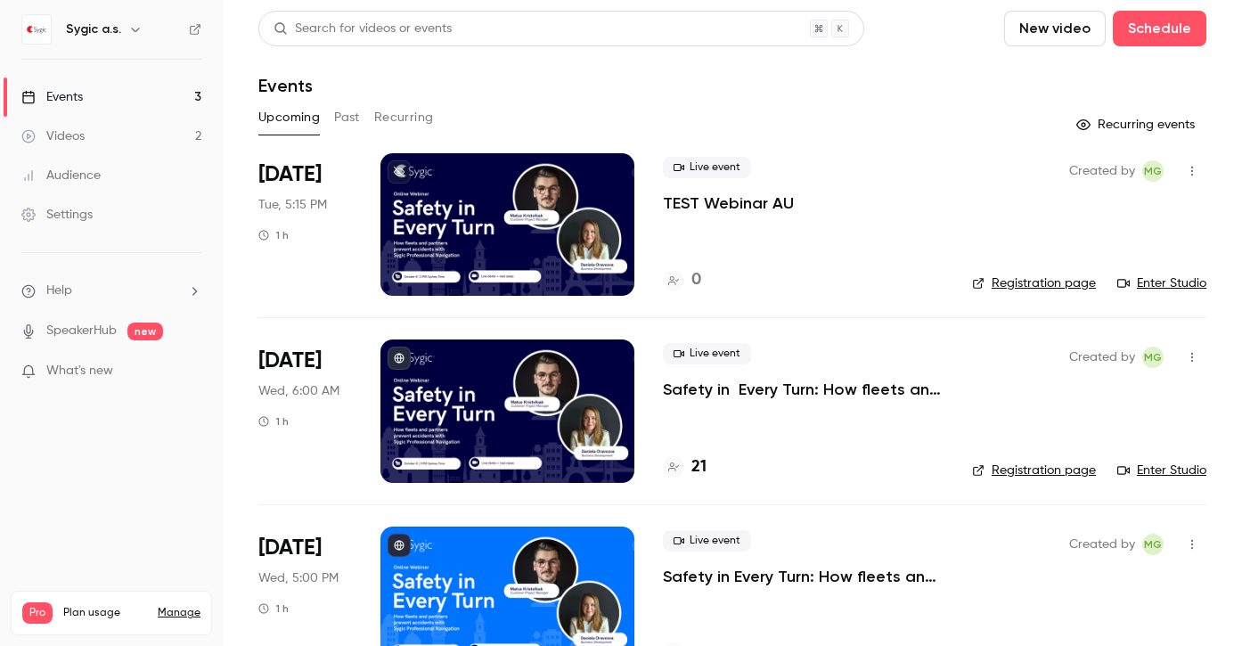
click at [1193, 284] on link "Enter Studio" at bounding box center [1162, 284] width 89 height 18
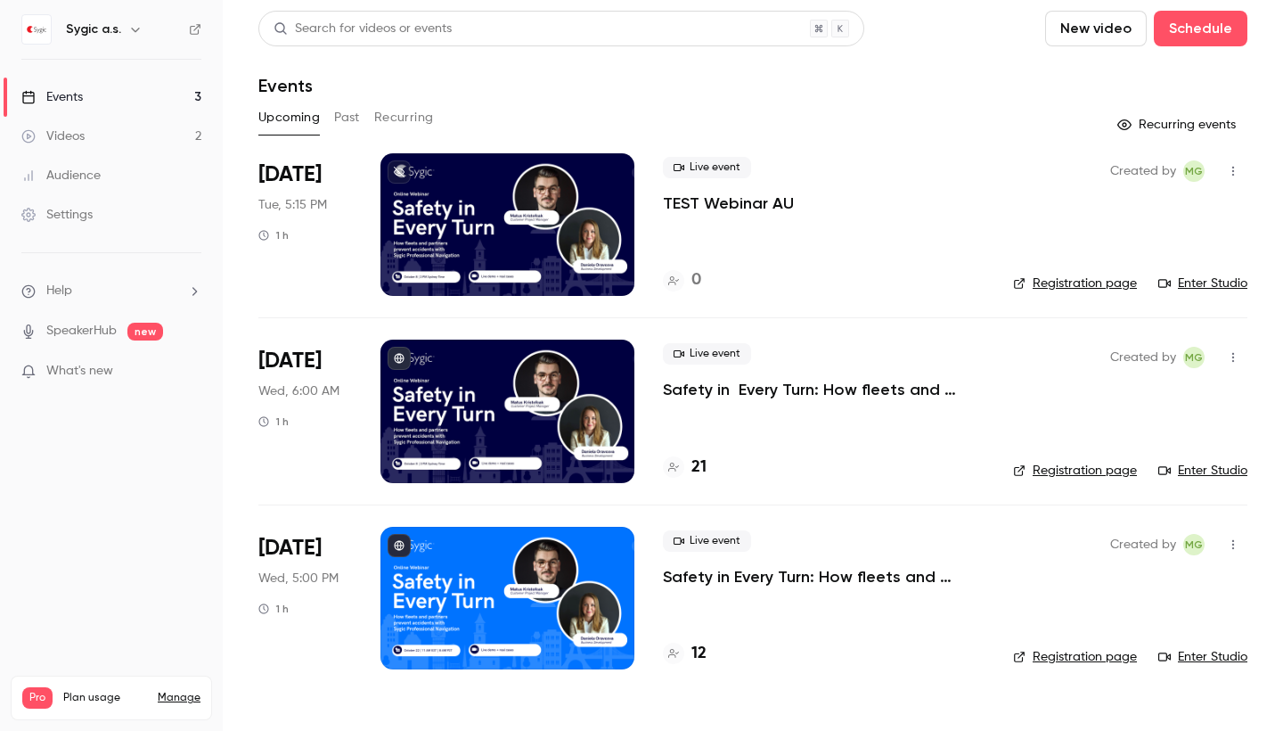
click at [688, 201] on p "TEST Webinar AU" at bounding box center [728, 203] width 131 height 21
click at [1203, 280] on link "Enter Studio" at bounding box center [1203, 284] width 89 height 18
click at [1206, 468] on link "Enter Studio" at bounding box center [1203, 471] width 89 height 18
click at [346, 118] on button "Past" at bounding box center [347, 117] width 26 height 29
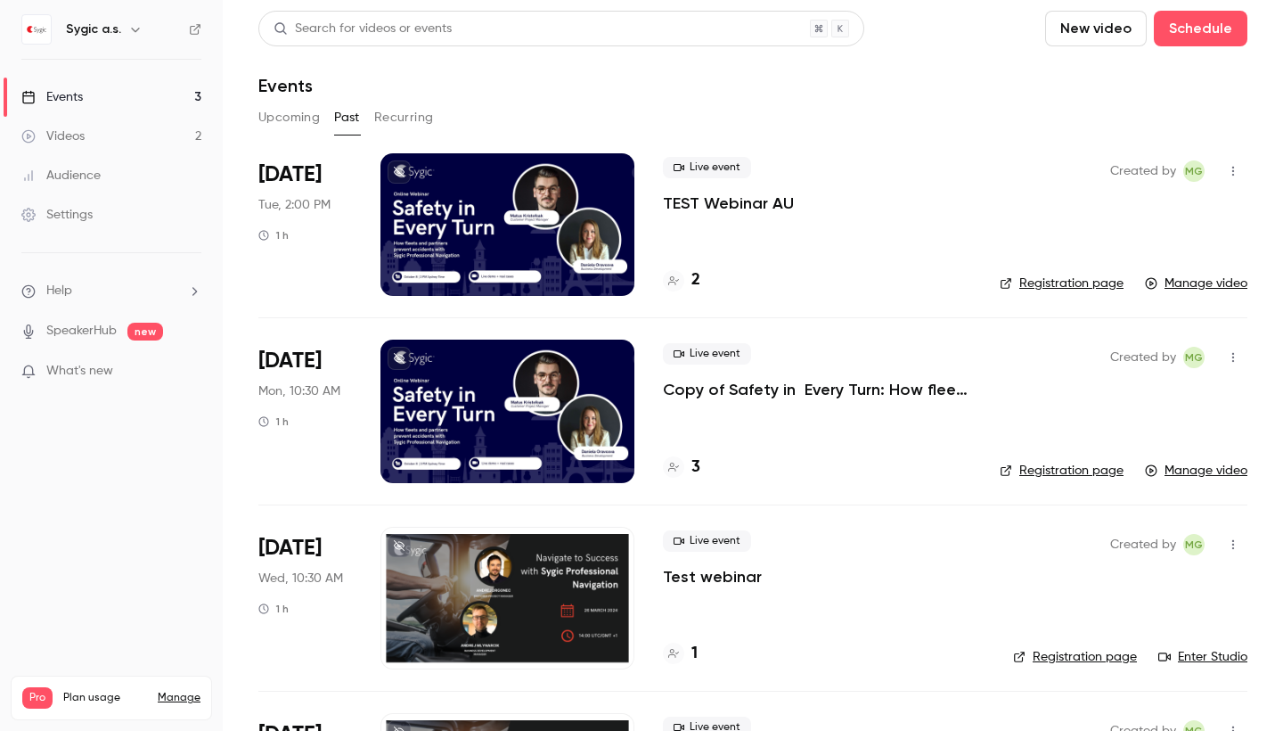
click at [788, 389] on p "Copy of Safety in Every Turn: How fleets and partners prevent accidents with Sy…" at bounding box center [817, 389] width 308 height 21
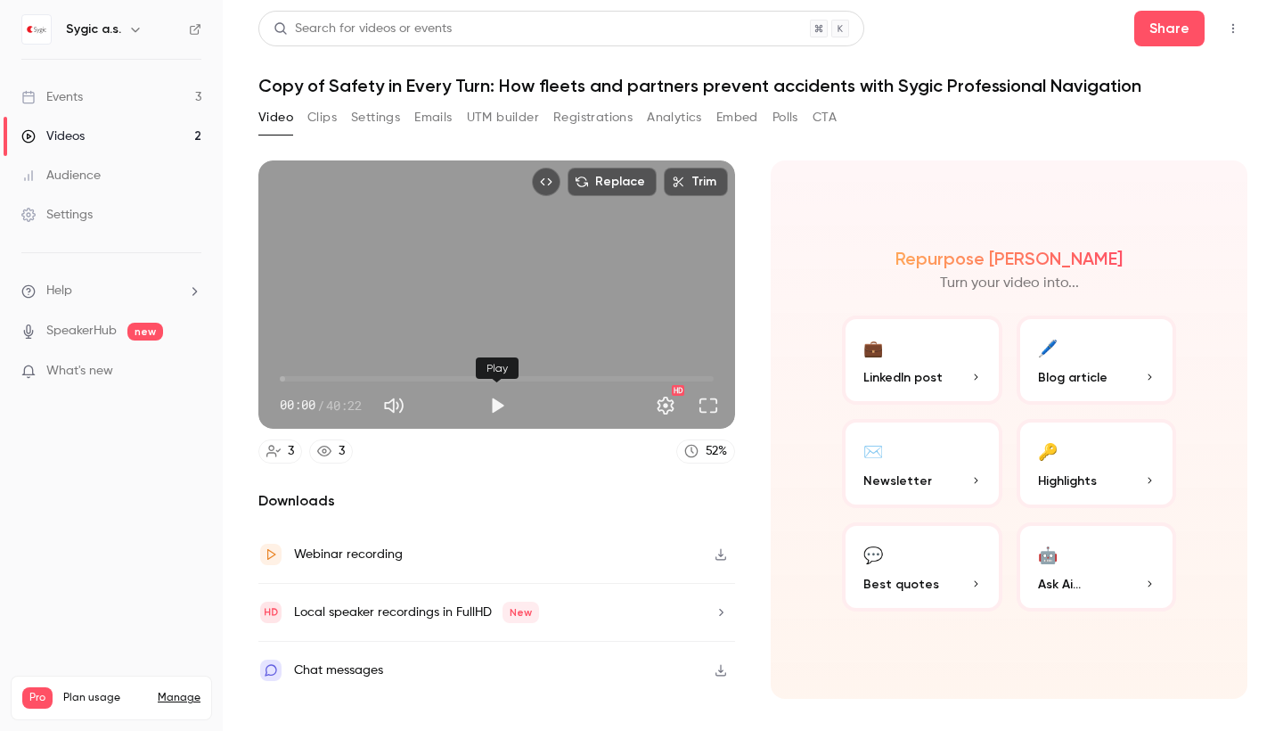
click at [491, 410] on button "Play" at bounding box center [498, 406] width 36 height 36
click at [310, 379] on span "00:03" at bounding box center [497, 379] width 434 height 29
click at [294, 381] on span "01:19" at bounding box center [497, 379] width 434 height 29
click at [338, 377] on span "05:23" at bounding box center [497, 379] width 434 height 29
click at [502, 405] on button "Pause" at bounding box center [498, 406] width 36 height 36
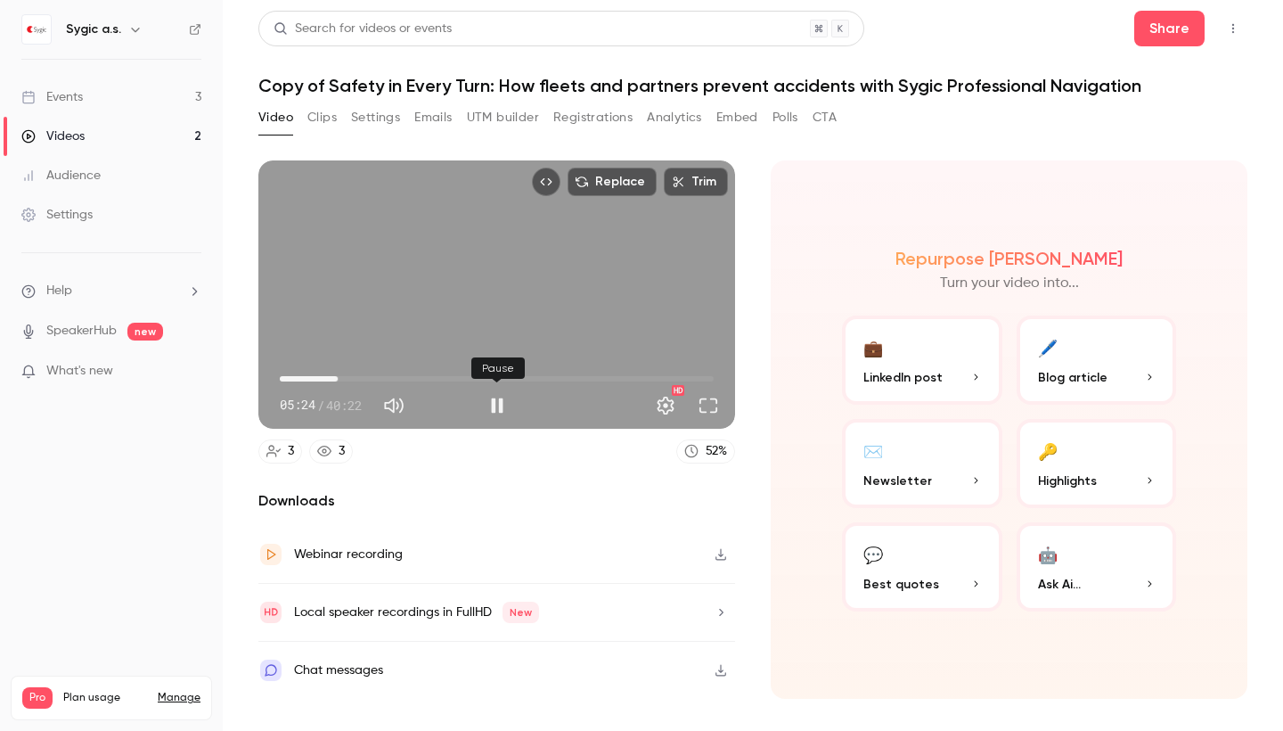
type input "*****"
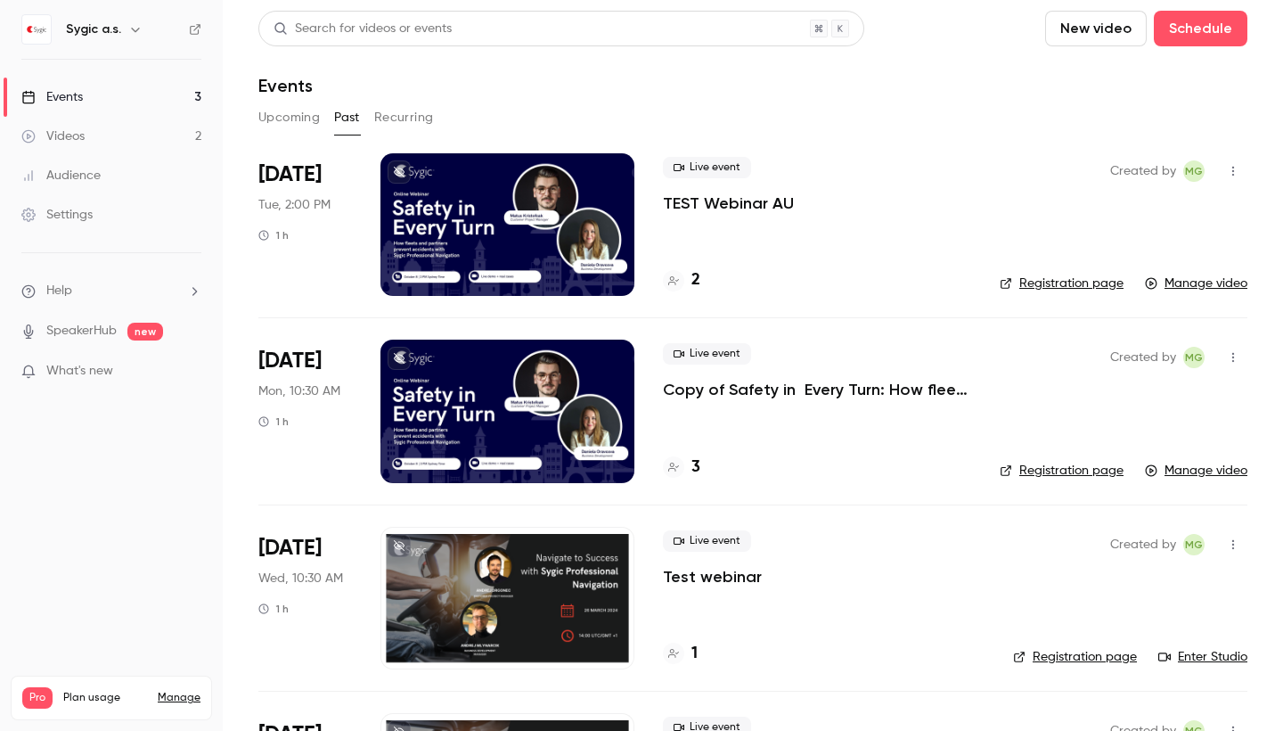
click at [700, 209] on p "TEST Webinar AU" at bounding box center [728, 203] width 131 height 21
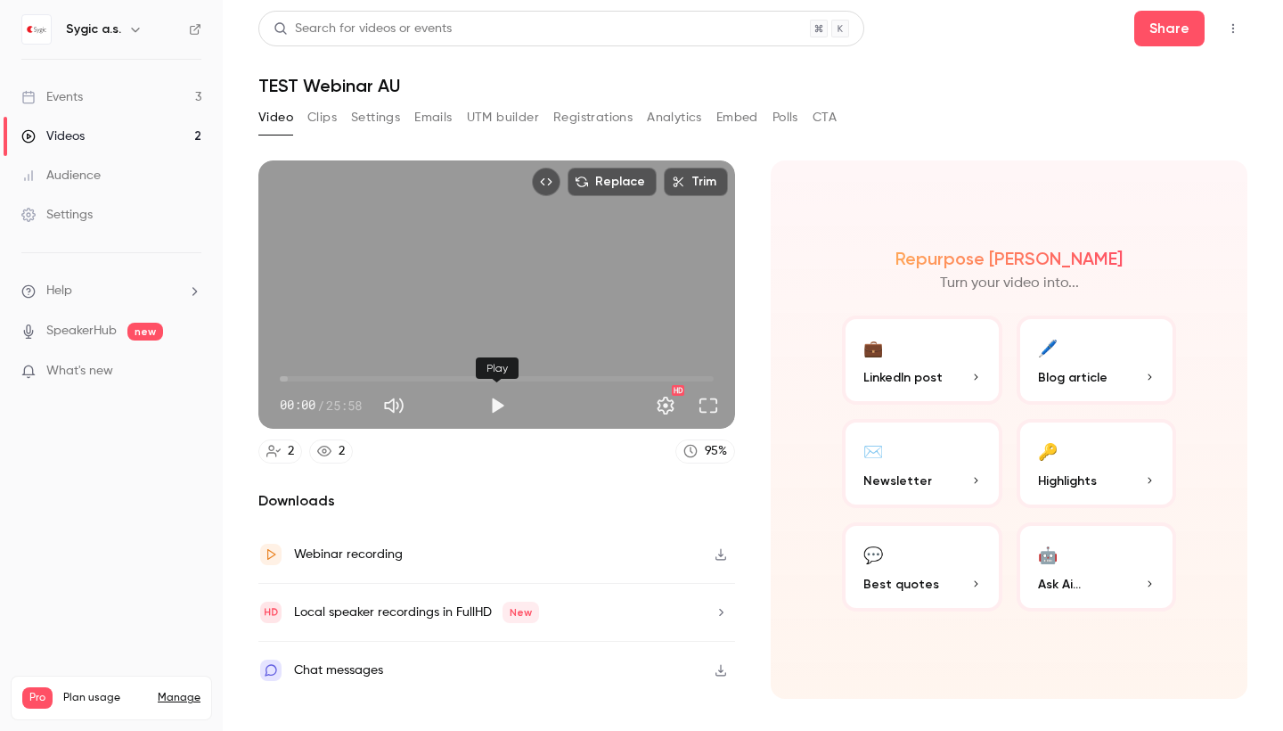
click at [489, 406] on button "Play" at bounding box center [498, 406] width 36 height 36
click at [312, 379] on span "01:55" at bounding box center [497, 379] width 434 height 29
click at [293, 383] on span "00:48" at bounding box center [497, 379] width 434 height 29
click at [311, 379] on span "01:52" at bounding box center [497, 379] width 434 height 29
click at [332, 378] on span "01:56" at bounding box center [497, 379] width 434 height 29
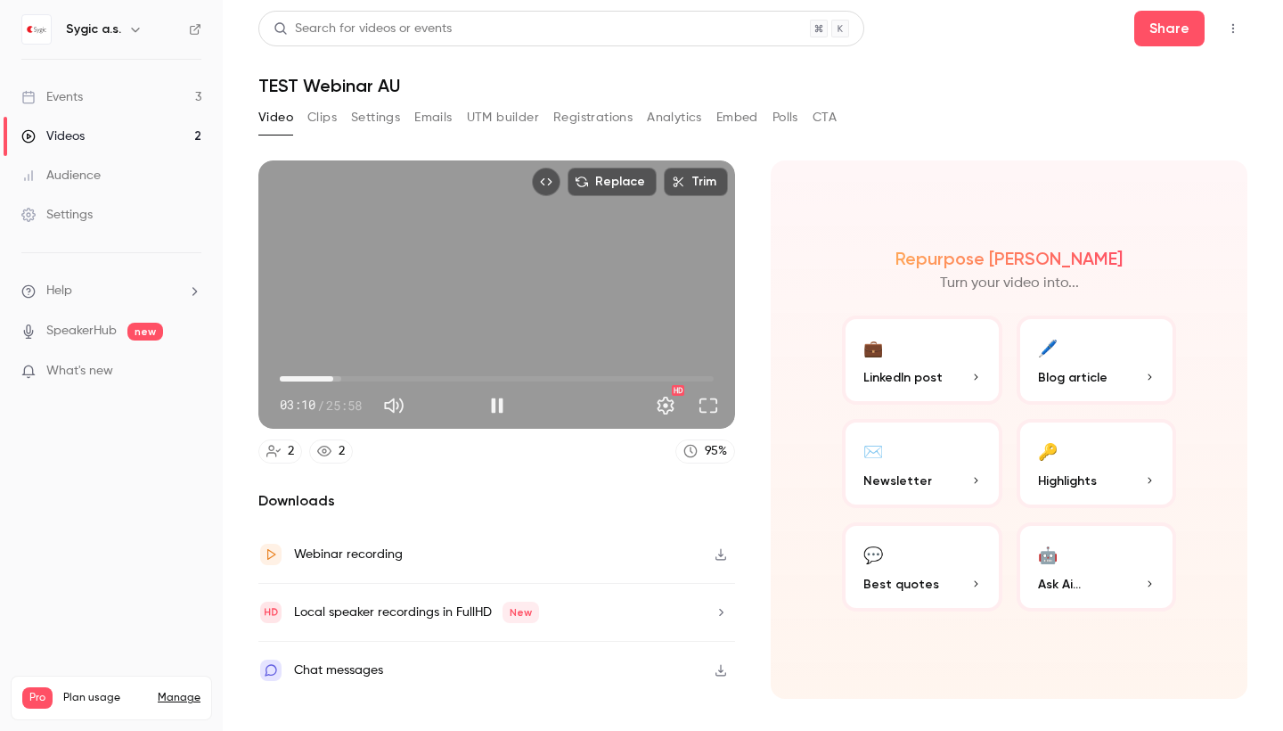
click at [354, 380] on span "03:10" at bounding box center [497, 379] width 434 height 29
click at [494, 398] on button "Pause" at bounding box center [498, 406] width 36 height 36
type input "*****"
click at [720, 548] on icon "button" at bounding box center [721, 554] width 14 height 12
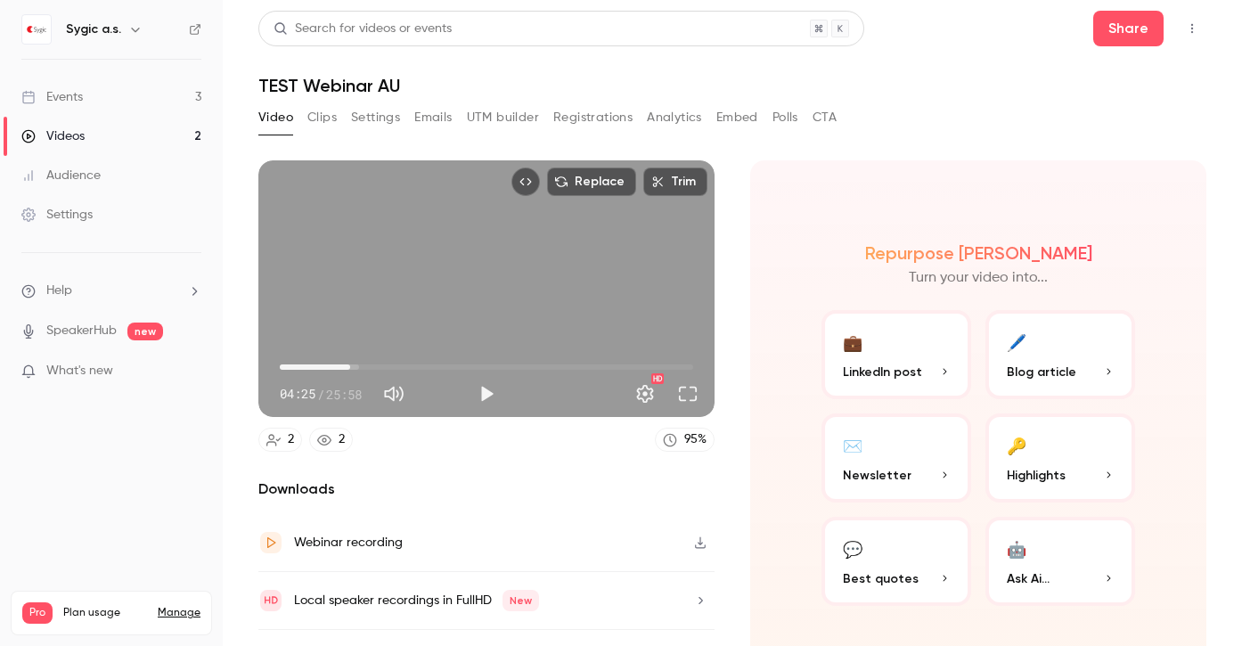
scroll to position [69, 0]
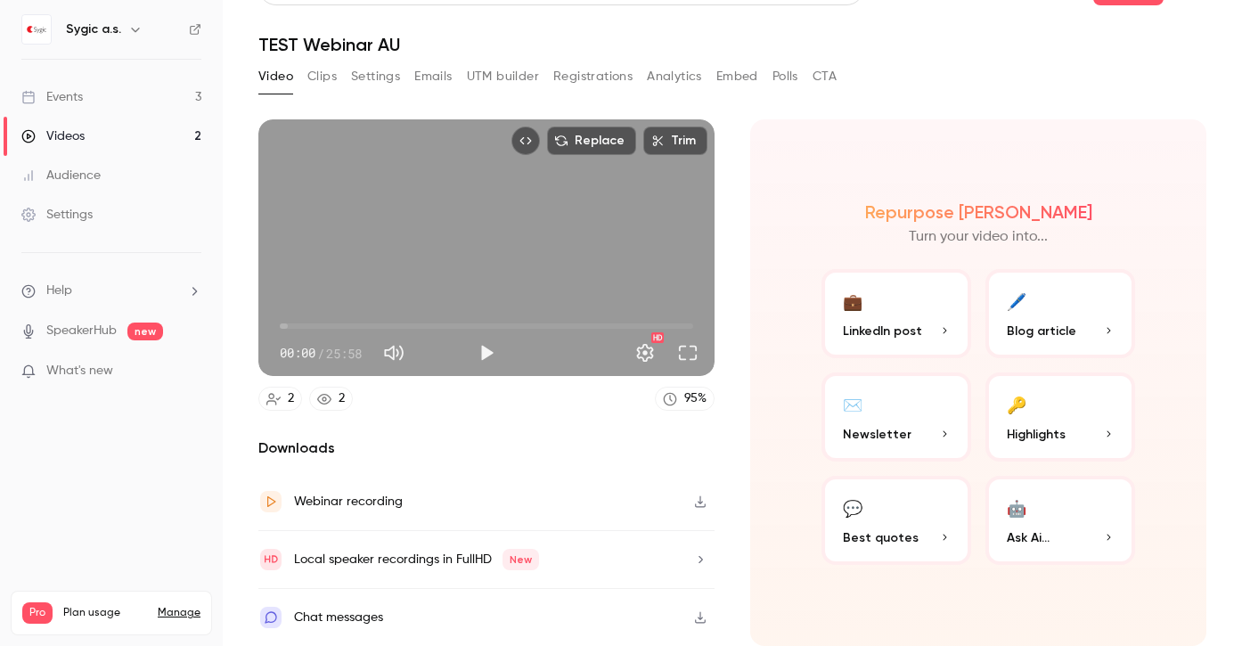
scroll to position [57, 0]
click at [698, 496] on icon "button" at bounding box center [700, 502] width 14 height 12
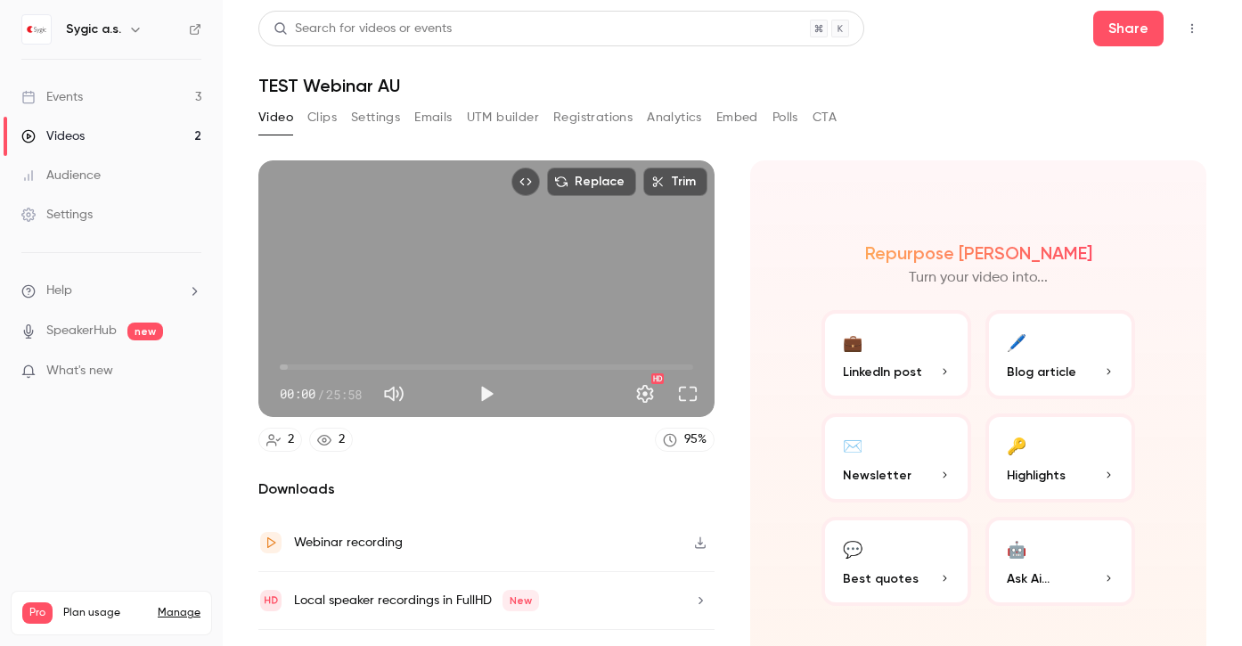
scroll to position [0, 0]
click at [391, 114] on button "Settings" at bounding box center [375, 117] width 49 height 29
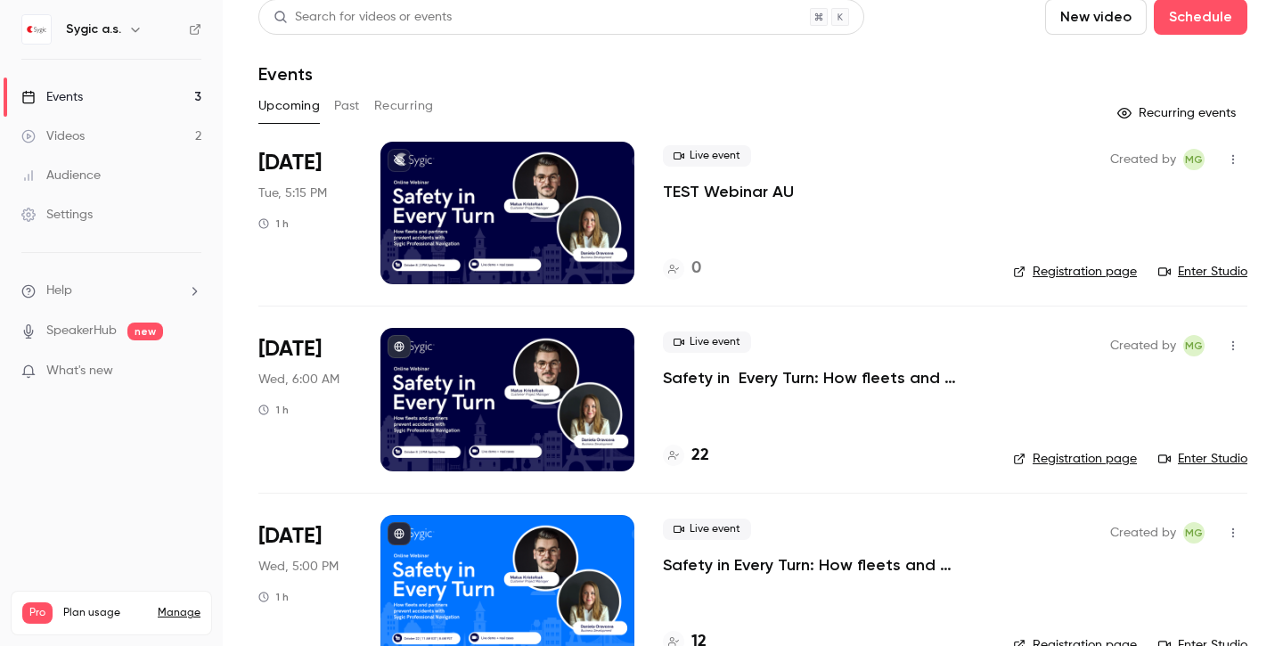
scroll to position [15, 0]
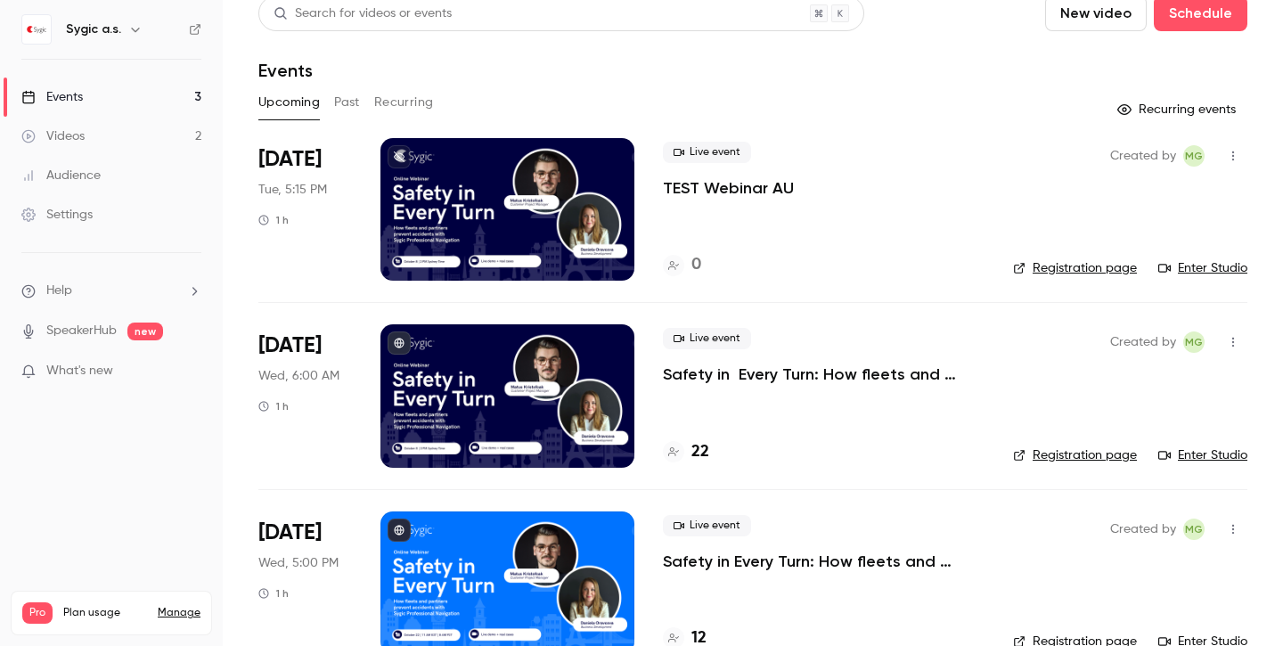
click at [1220, 449] on link "Enter Studio" at bounding box center [1203, 456] width 89 height 18
click at [1205, 450] on link "Enter Studio" at bounding box center [1203, 456] width 89 height 18
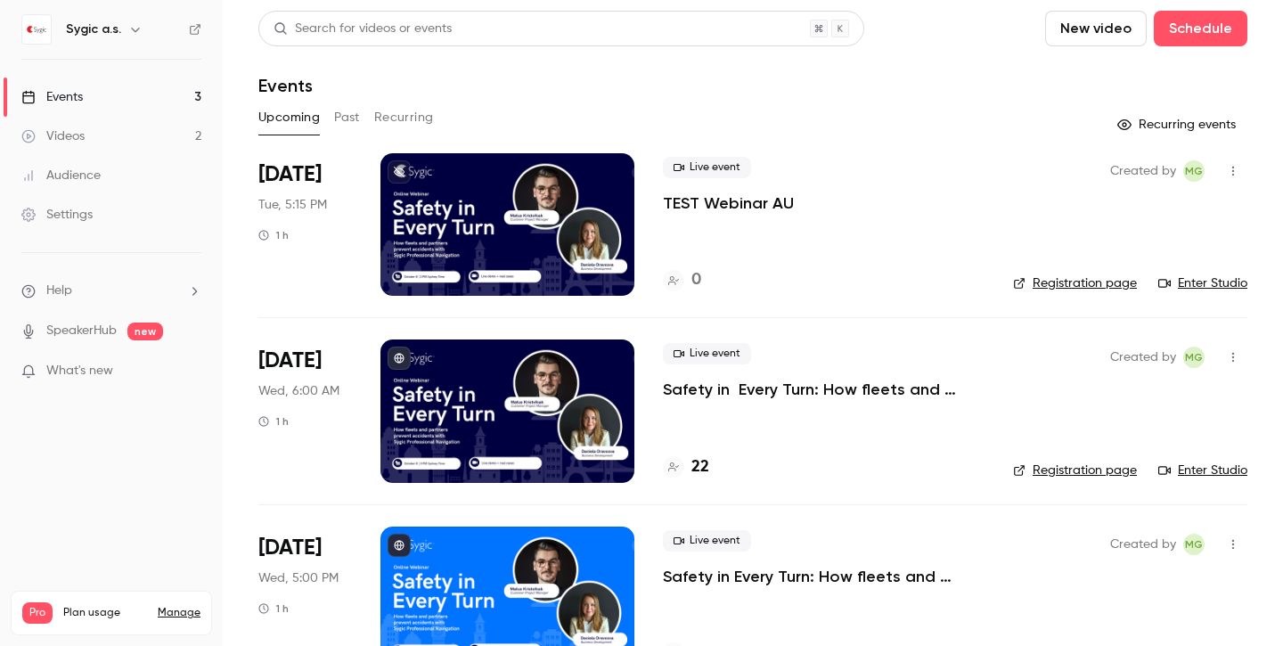
scroll to position [0, 0]
click at [1209, 463] on link "Enter Studio" at bounding box center [1203, 471] width 89 height 18
click at [1213, 466] on link "Enter Studio" at bounding box center [1203, 471] width 89 height 18
click at [1218, 469] on link "Enter Studio" at bounding box center [1203, 471] width 89 height 18
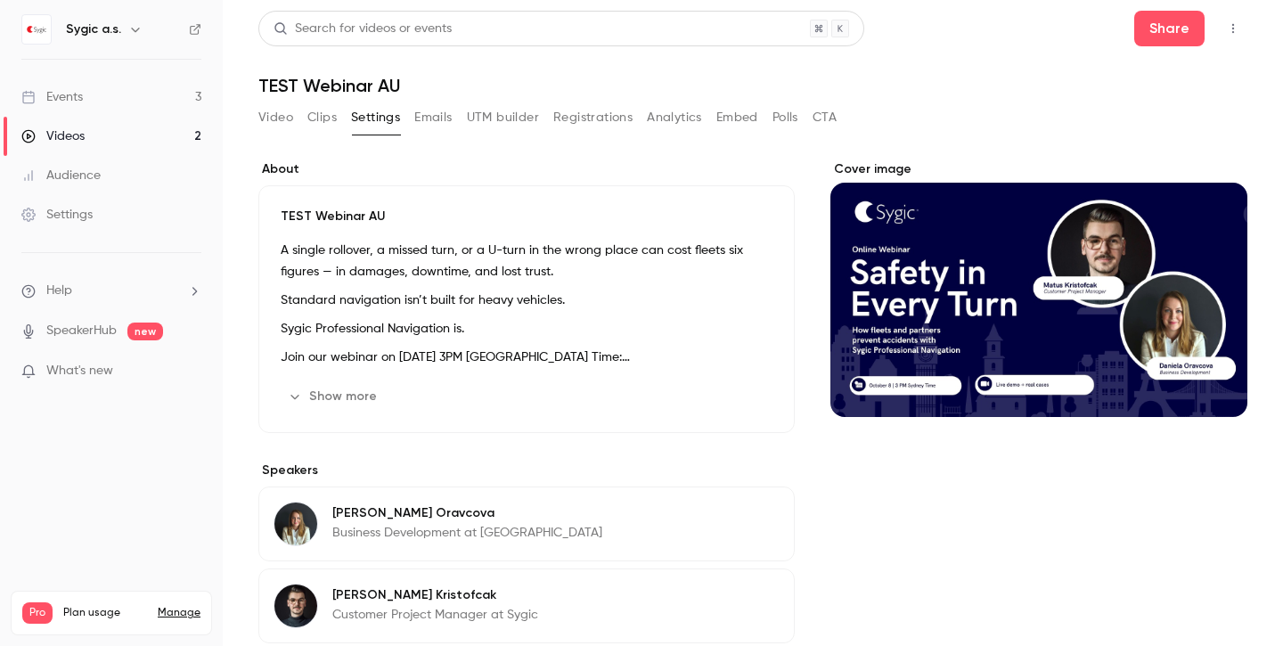
click at [68, 143] on div "Videos" at bounding box center [52, 136] width 63 height 18
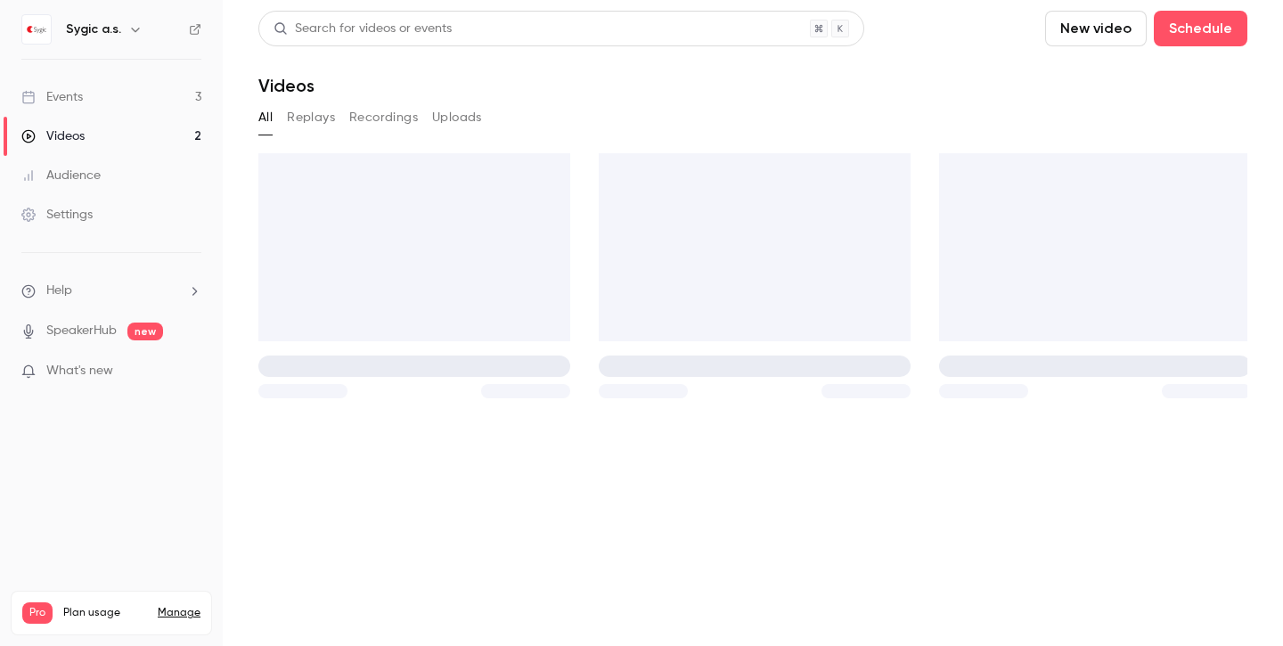
click at [61, 94] on div "Events" at bounding box center [51, 97] width 61 height 18
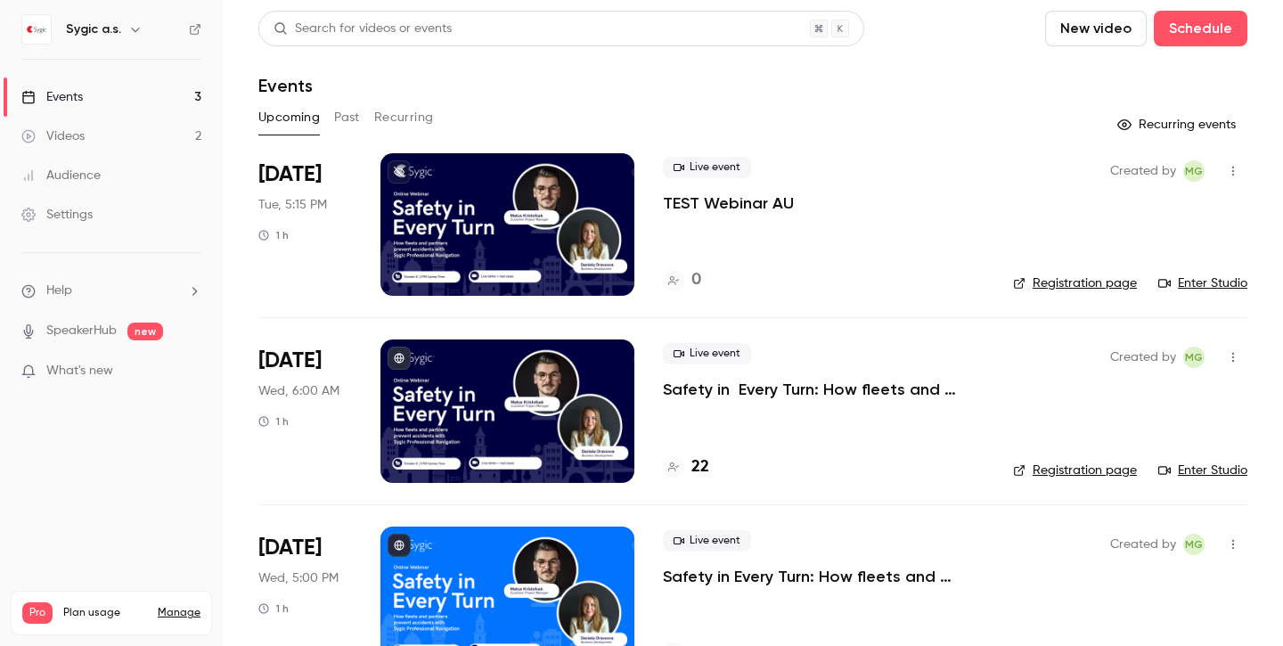
click at [1209, 470] on link "Enter Studio" at bounding box center [1203, 471] width 89 height 18
